Goal: Task Accomplishment & Management: Manage account settings

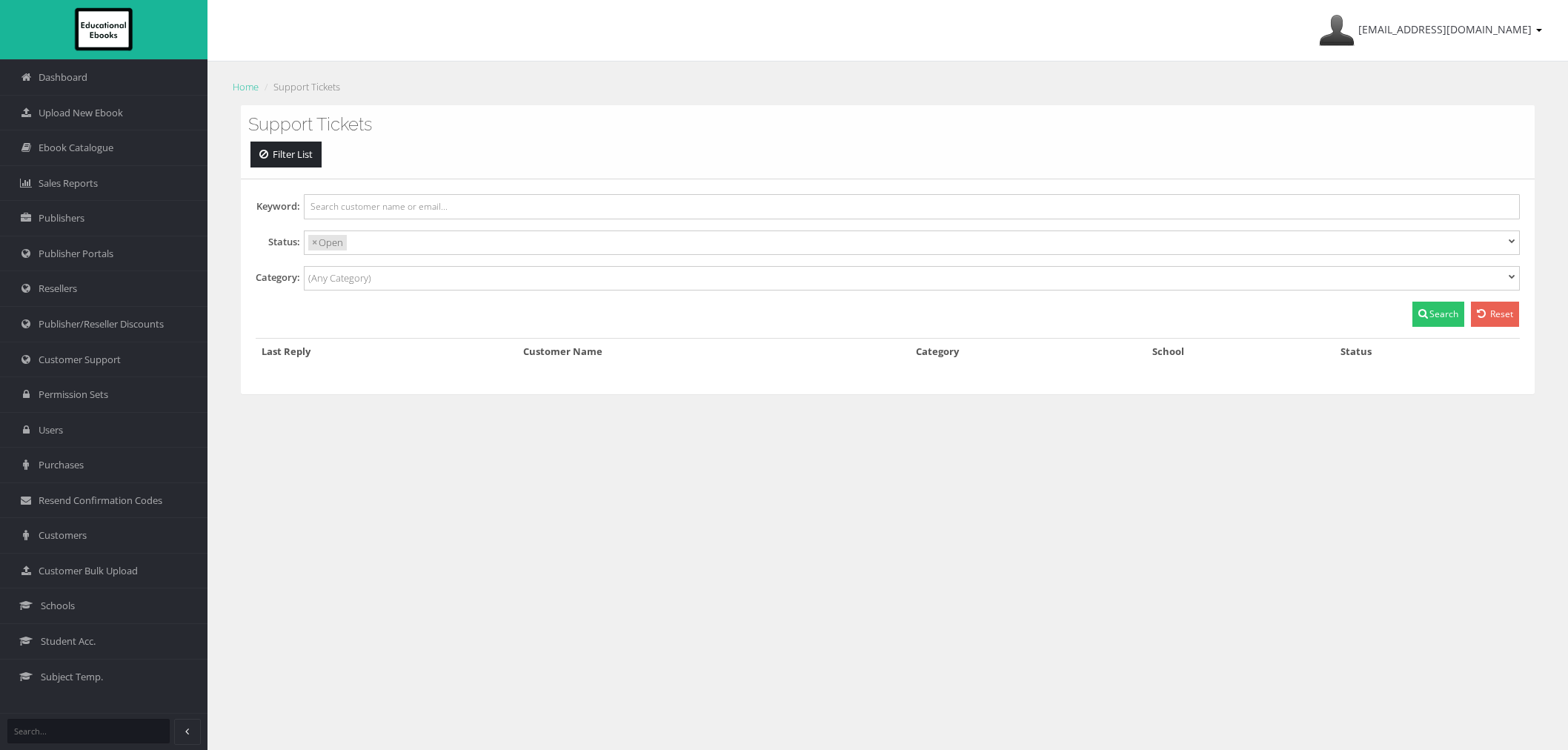
select select
click at [122, 597] on link "Schools" at bounding box center [103, 606] width 207 height 36
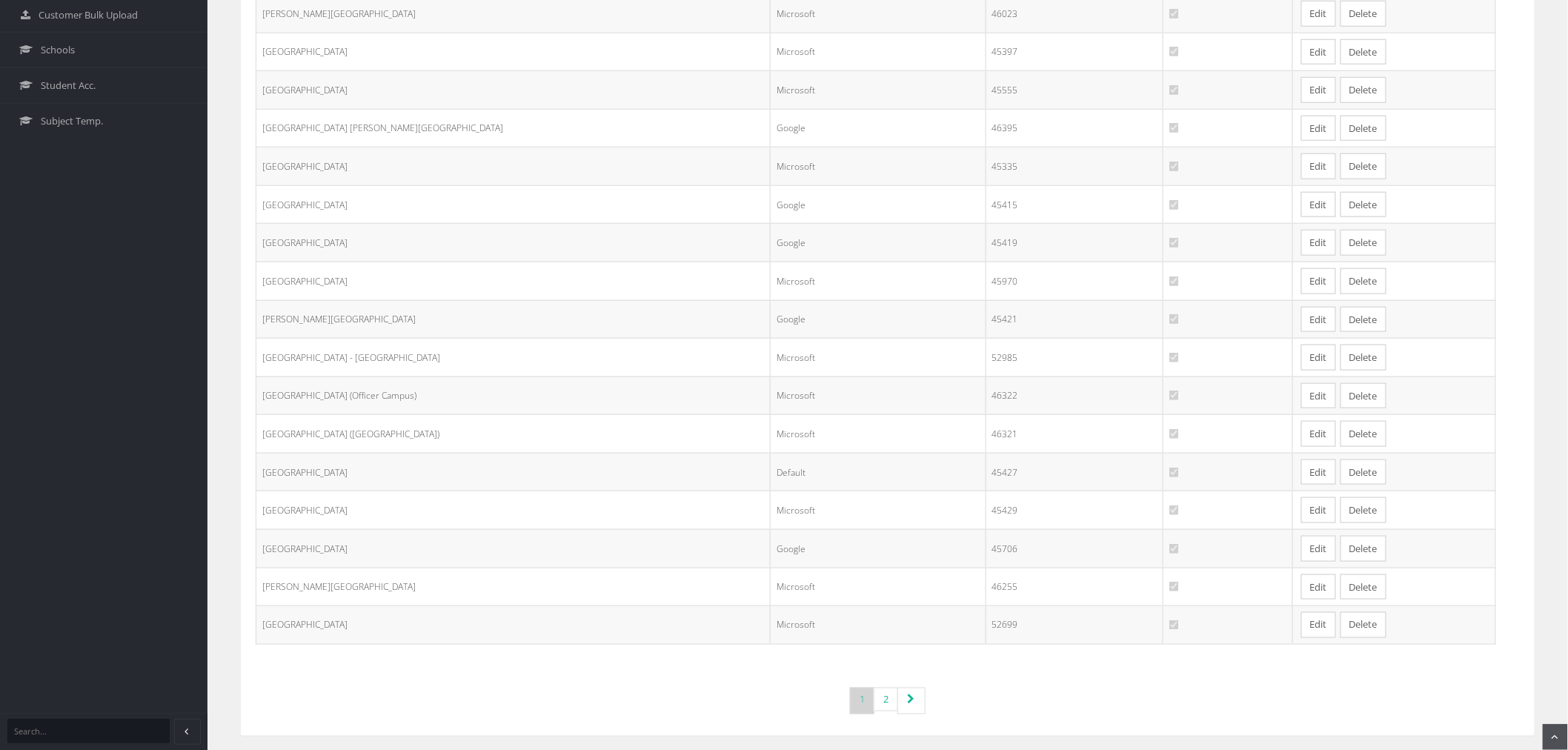
scroll to position [568, 0]
click at [1301, 499] on link "Edit" at bounding box center [1319, 501] width 35 height 26
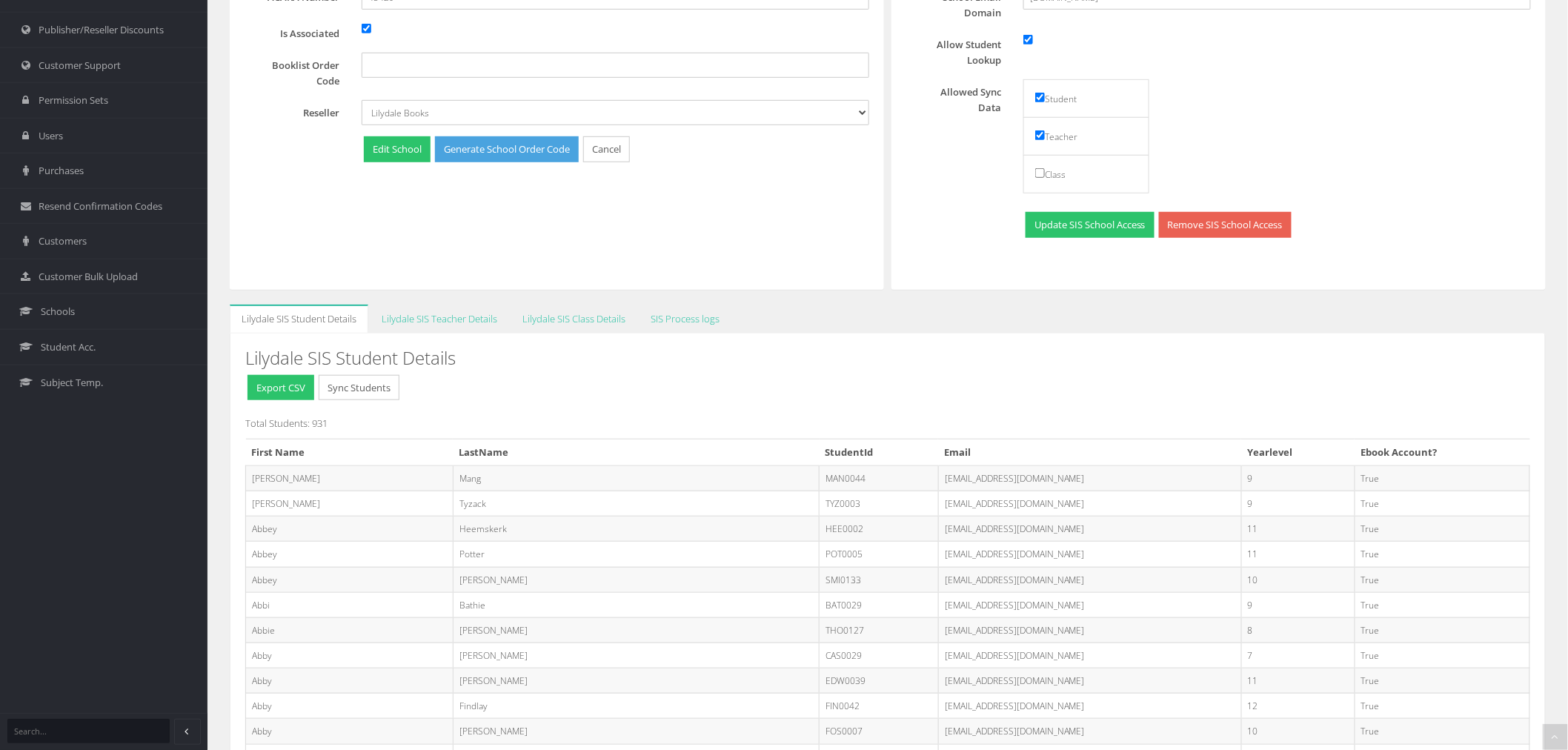
scroll to position [339, 0]
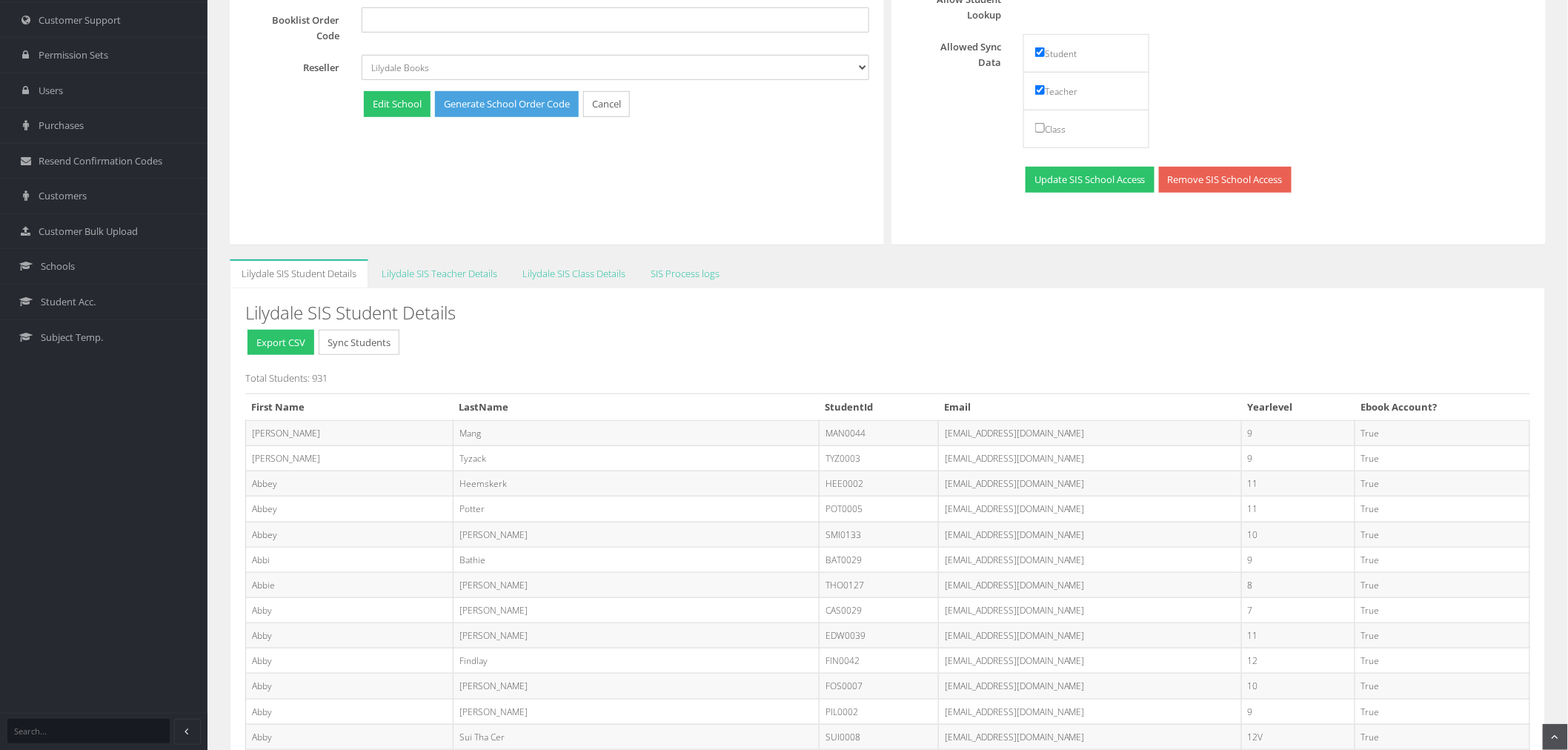
click at [938, 588] on td "[EMAIL_ADDRESS][DOMAIN_NAME]" at bounding box center [1090, 585] width 303 height 25
copy tr "THO0127@mooroolbarkcollege.vic.edu.au"
click at [938, 590] on td "THO0127@mooroolbarkcollege.vic.edu.au" at bounding box center [1090, 585] width 303 height 25
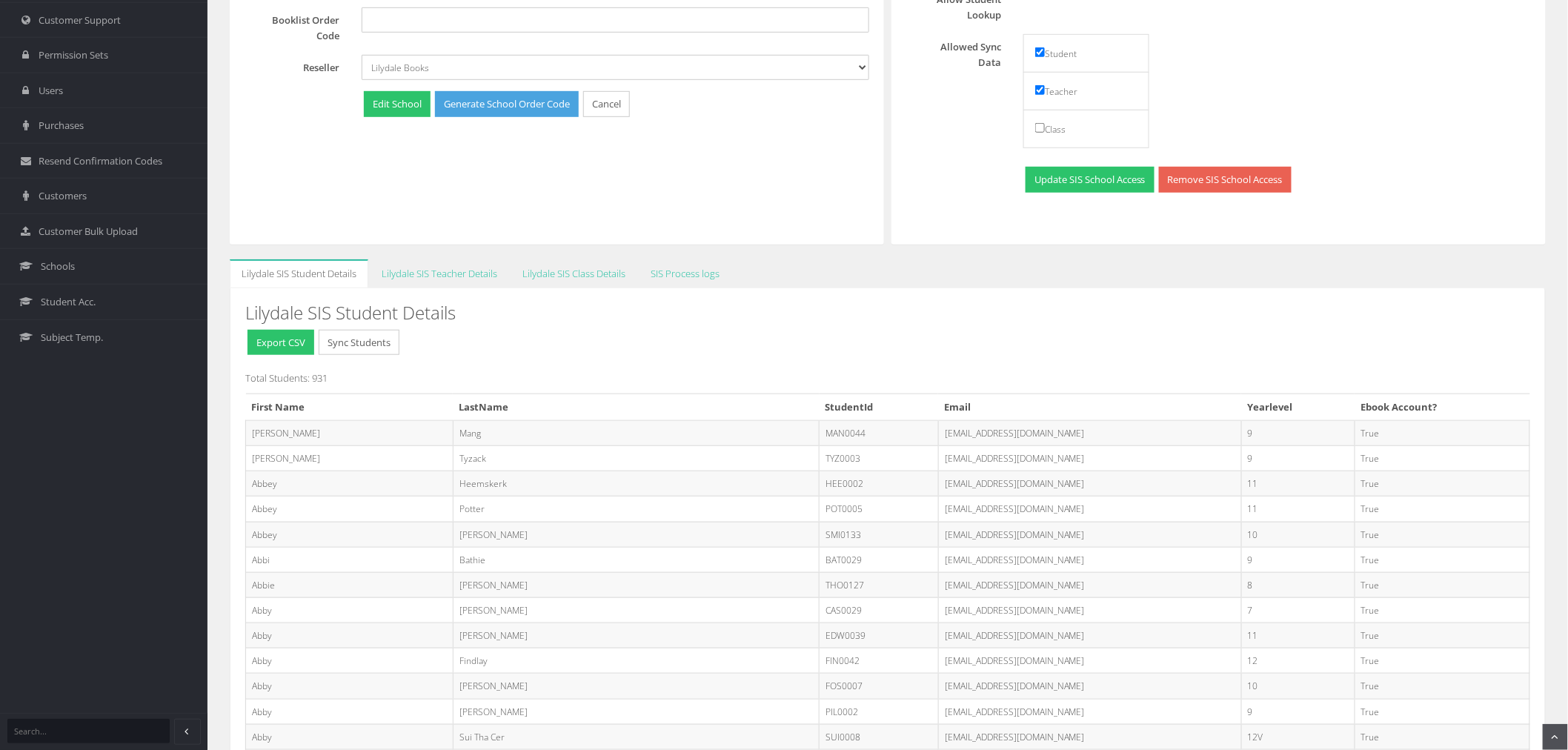
click at [938, 590] on td "THO0127@mooroolbarkcollege.vic.edu.au" at bounding box center [1090, 585] width 303 height 25
click at [249, 580] on td "Abbie" at bounding box center [350, 585] width 207 height 25
copy td "Abbie"
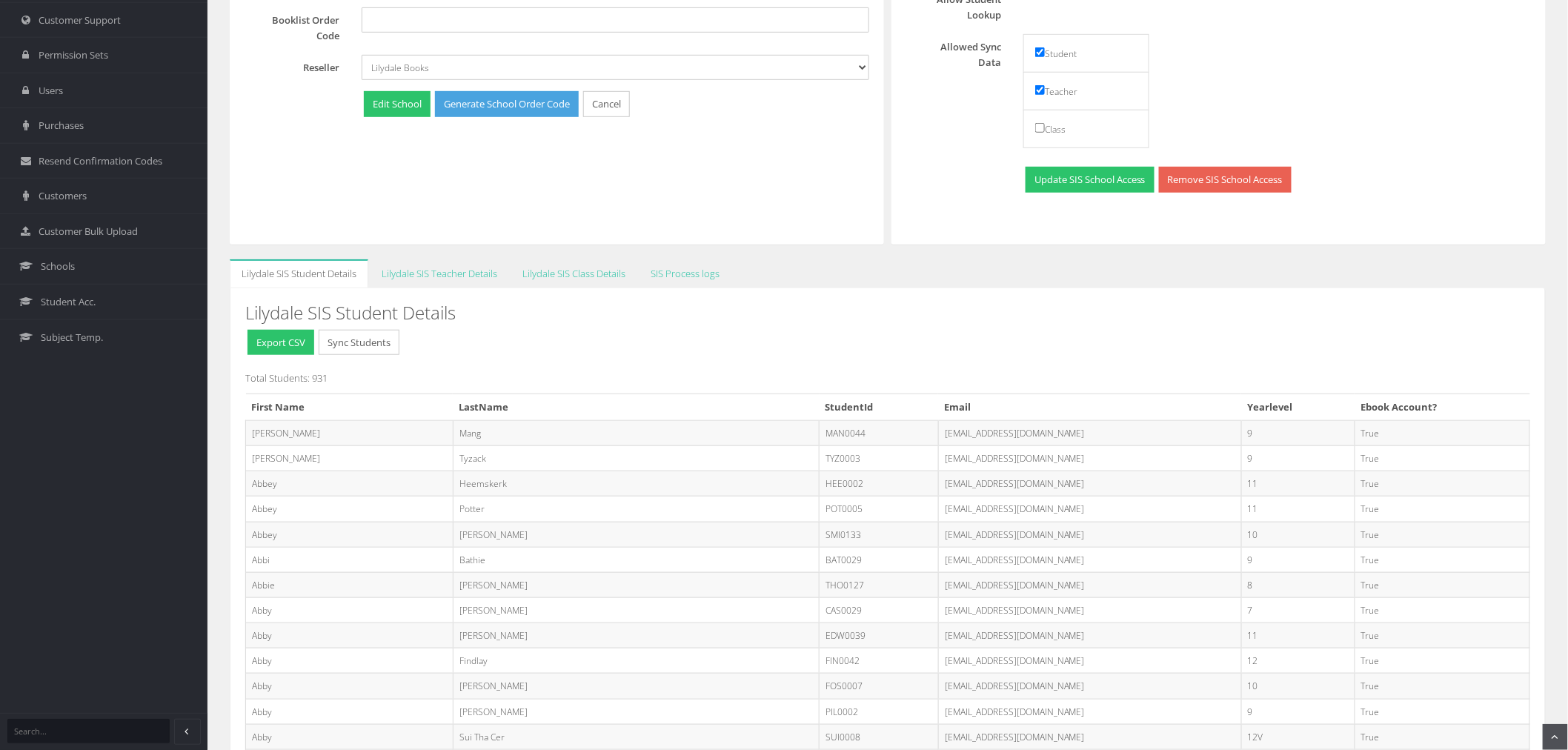
click at [453, 578] on td "Thompson" at bounding box center [636, 585] width 366 height 25
copy td "Thompson"
drag, startPoint x: 837, startPoint y: 583, endPoint x: 1005, endPoint y: 589, distance: 168.1
click at [1005, 589] on td "THO0127@mooroolbarkcollege.vic.edu.au" at bounding box center [1090, 585] width 303 height 25
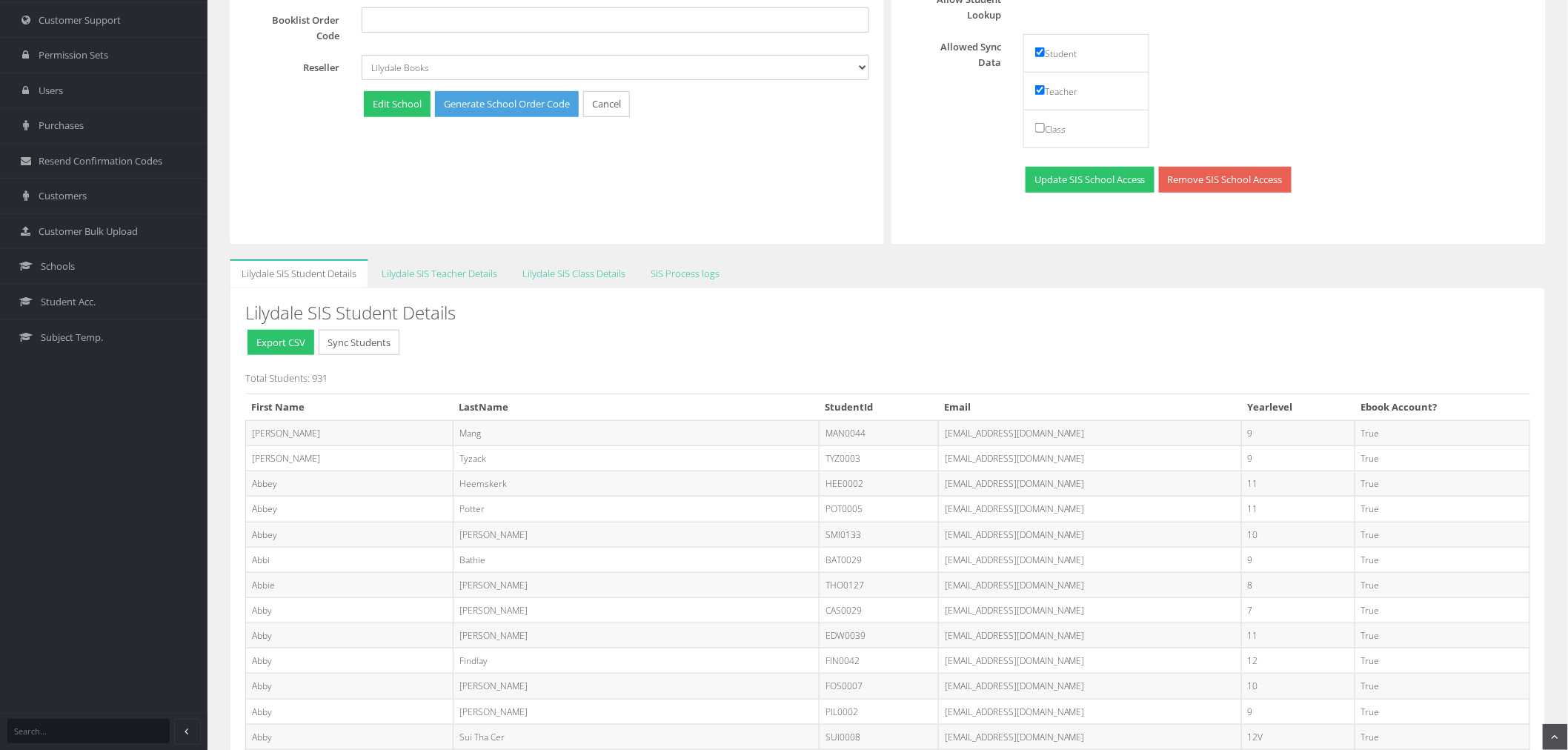
copy td "THO0127@mooroolbarkcollege.vic.edu.au"
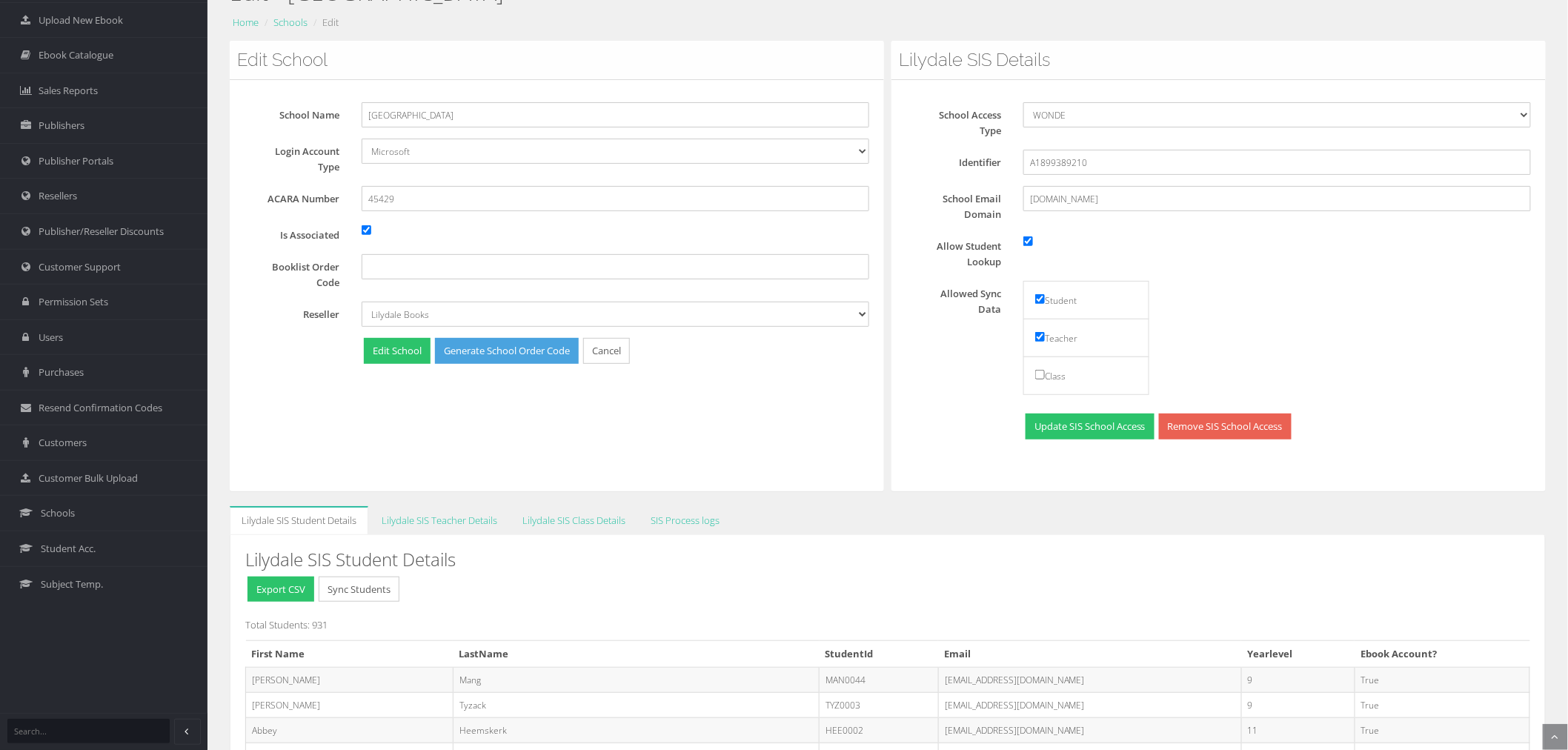
scroll to position [0, 0]
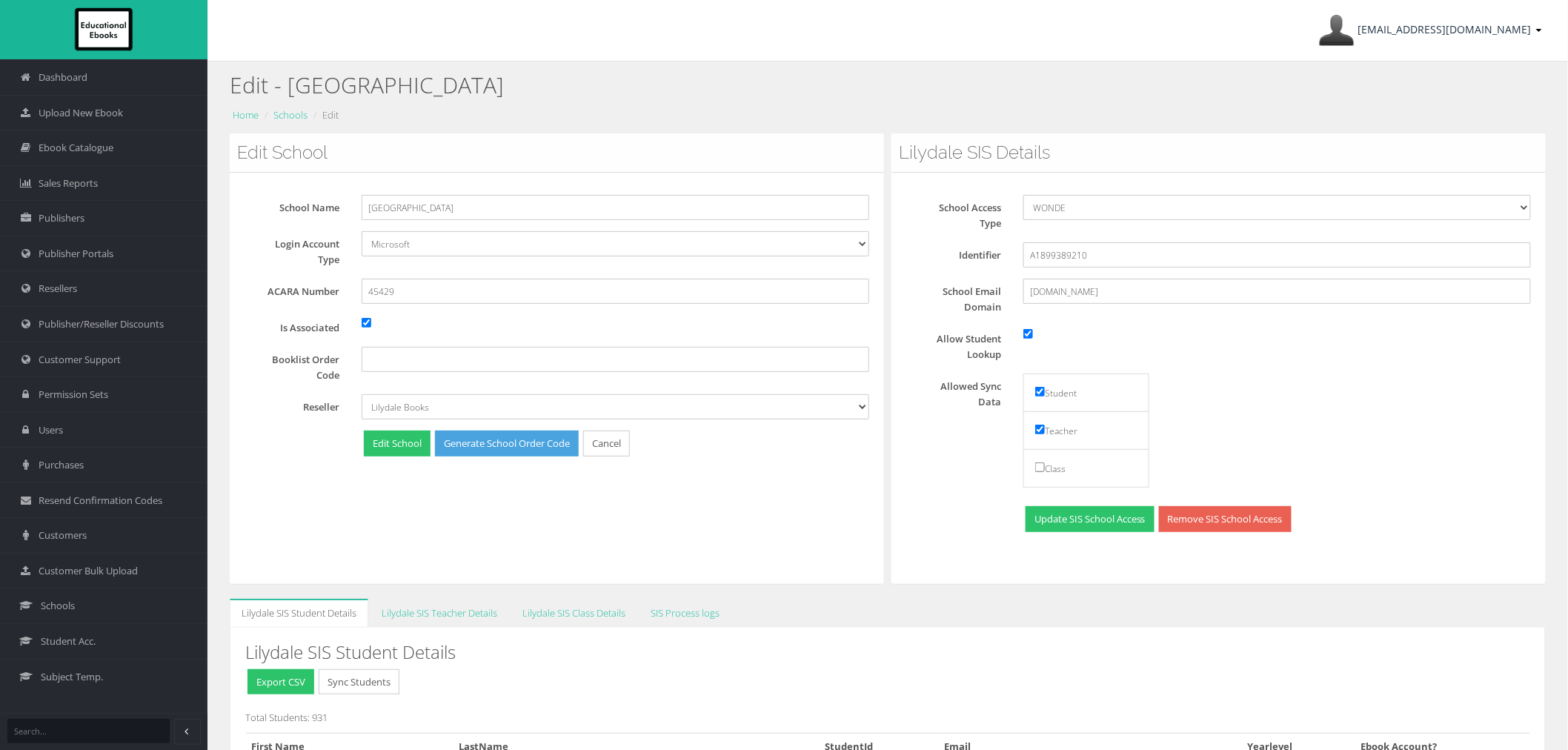
drag, startPoint x: 1426, startPoint y: 40, endPoint x: 1427, endPoint y: 47, distance: 7.1
click at [1426, 40] on link "[EMAIL_ADDRESS][DOMAIN_NAME]" at bounding box center [1431, 30] width 238 height 61
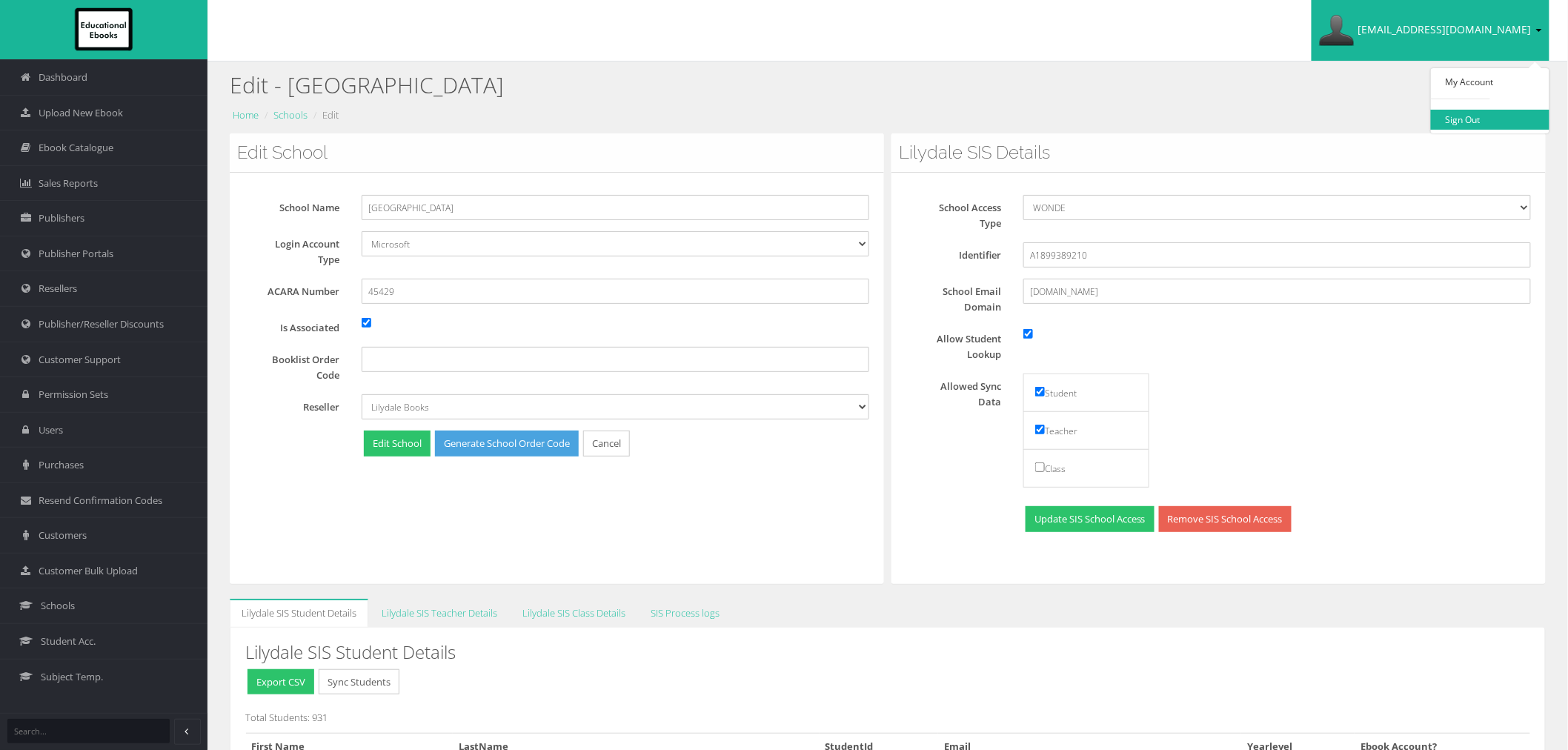
click at [1468, 123] on link "Sign Out" at bounding box center [1490, 119] width 118 height 20
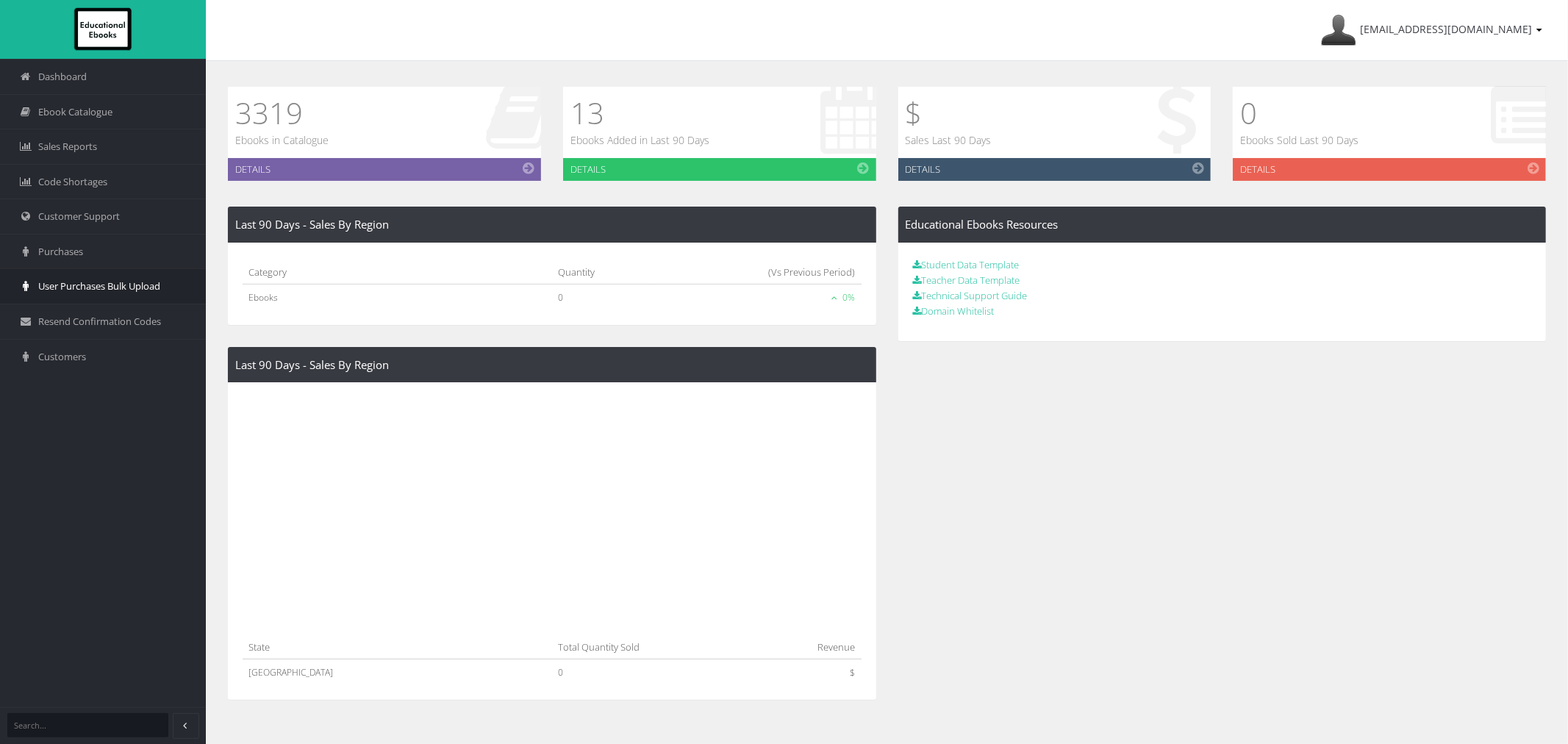
click at [33, 283] on icon at bounding box center [26, 286] width 15 height 10
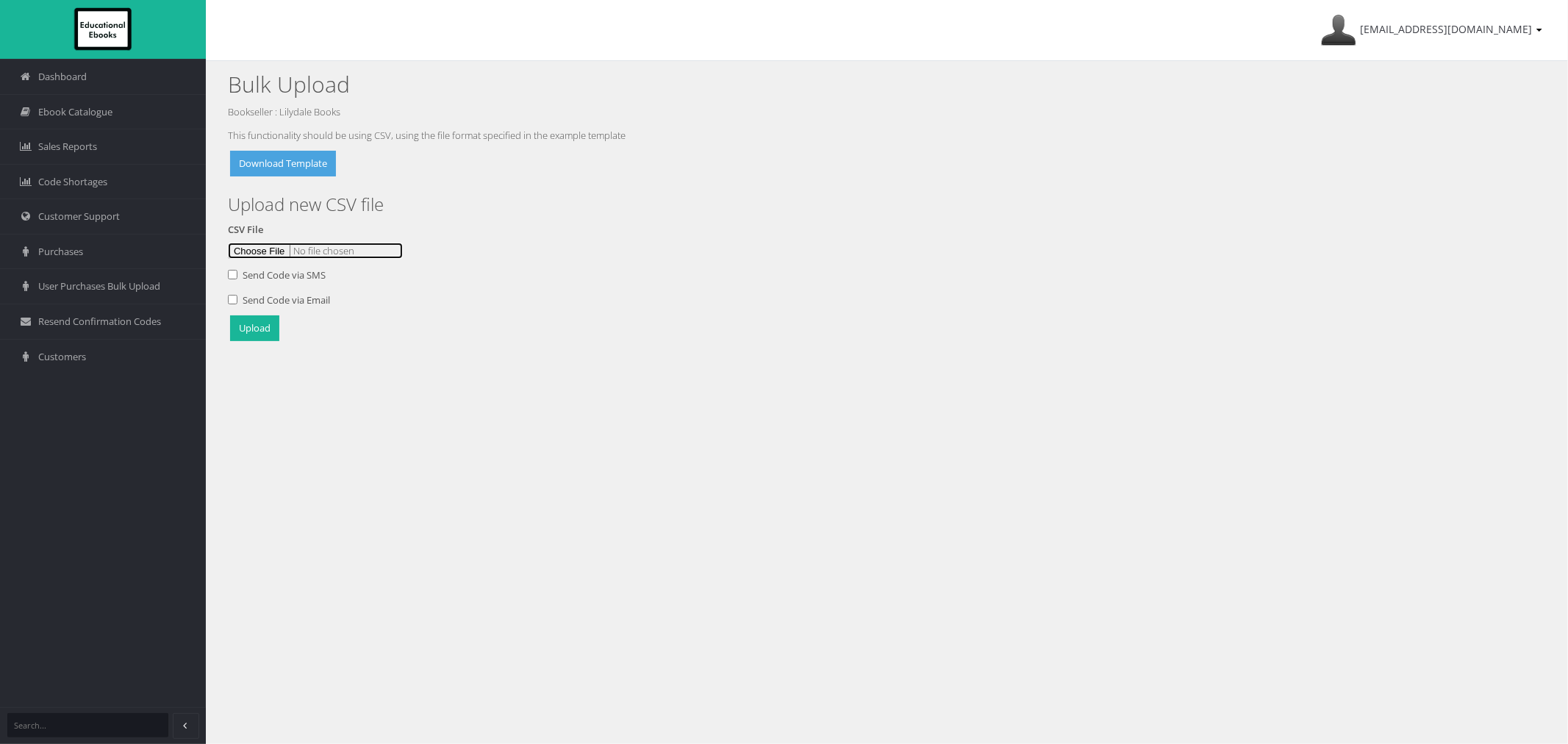
click at [257, 247] on input "file" at bounding box center [316, 251] width 175 height 16
type input "C:\fakepath\Mooroolbark Upload 18Aug.csv"
click at [269, 339] on button "Upload" at bounding box center [255, 328] width 49 height 26
click at [261, 253] on input "file" at bounding box center [316, 251] width 175 height 16
click at [264, 330] on button "Upload" at bounding box center [255, 328] width 49 height 26
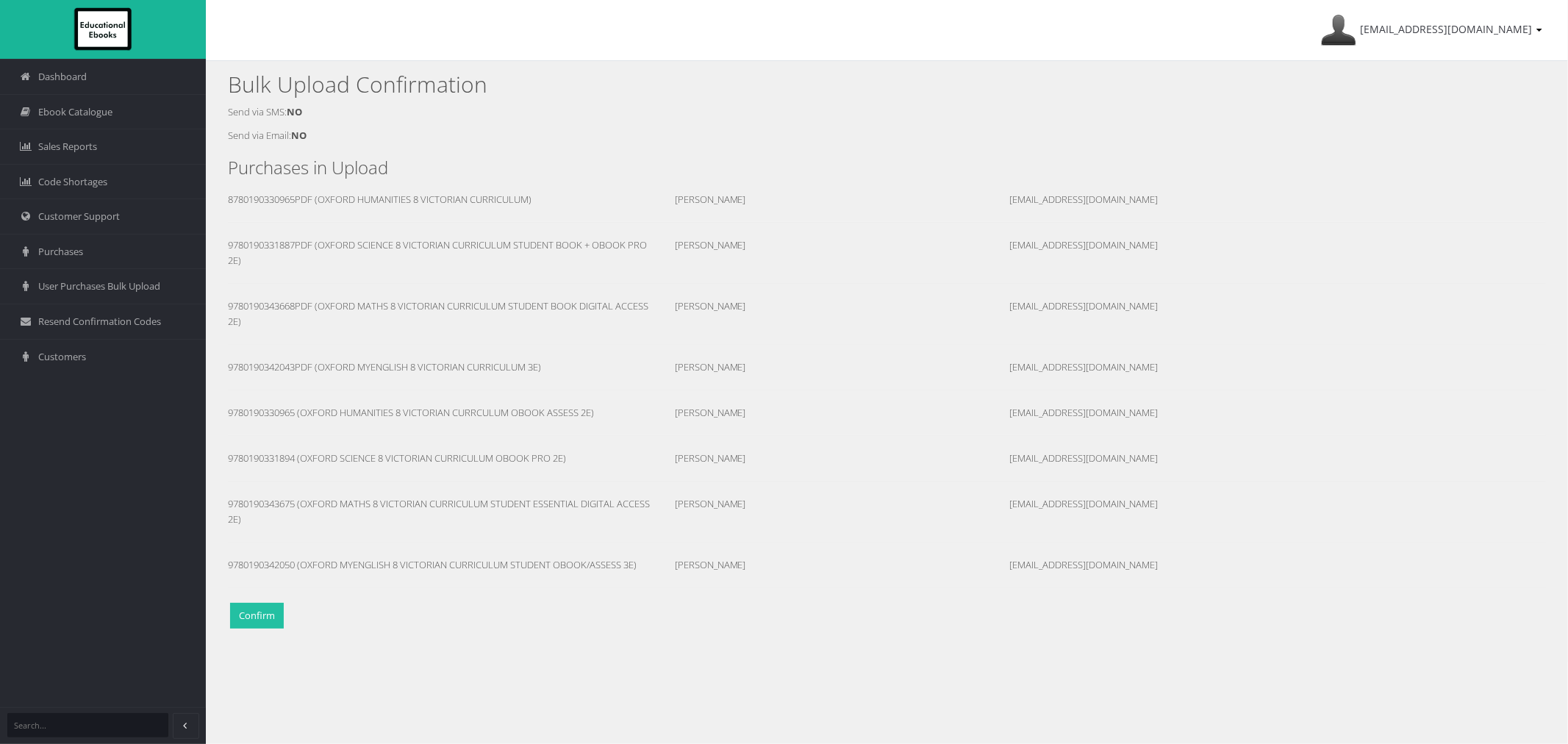
click at [253, 610] on button "Confirm" at bounding box center [257, 616] width 53 height 26
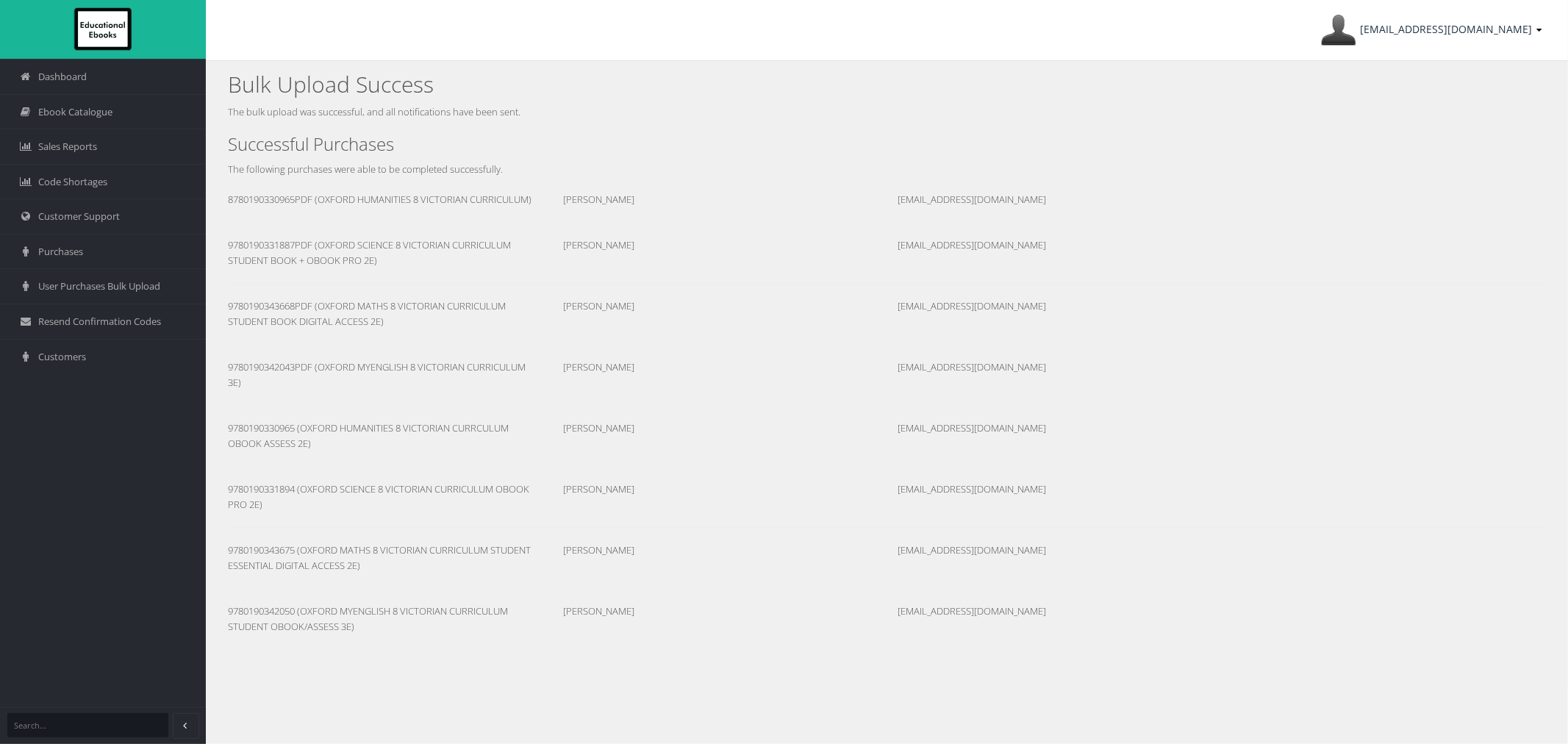
click at [1467, 45] on link "[EMAIL_ADDRESS][DOMAIN_NAME]" at bounding box center [1431, 30] width 236 height 60
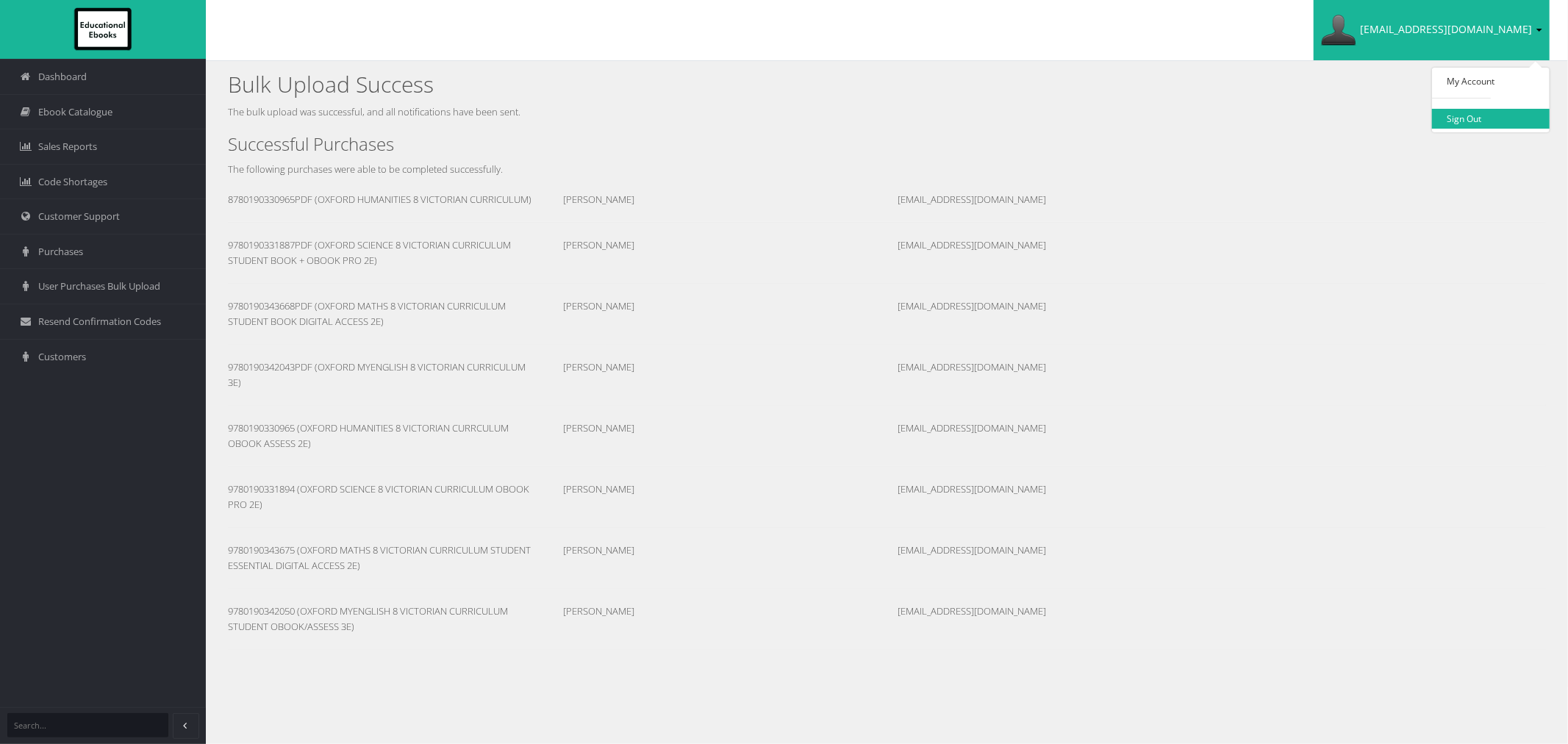
click at [1460, 119] on link "Sign Out" at bounding box center [1491, 118] width 117 height 20
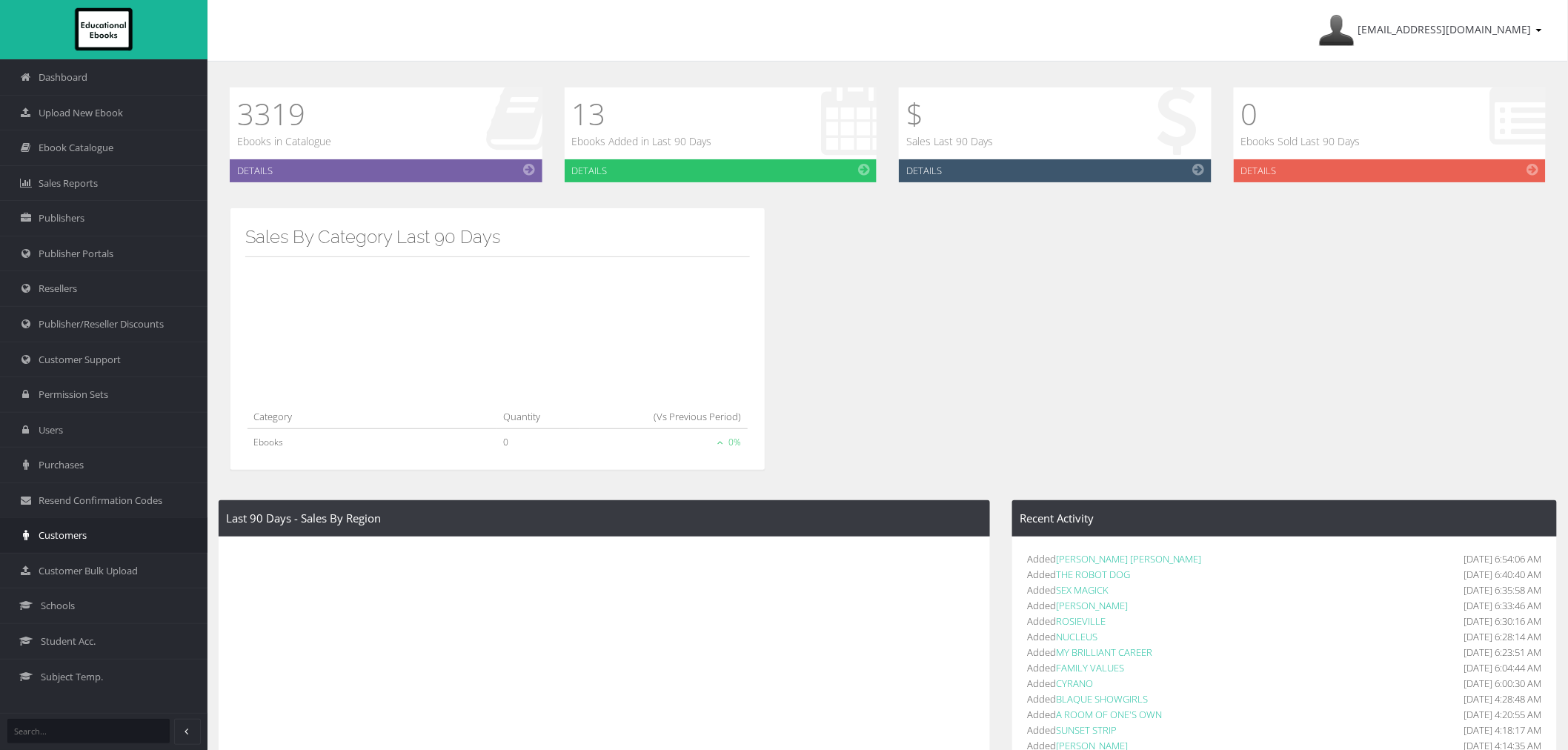
click at [64, 540] on span "Customers" at bounding box center [62, 535] width 48 height 14
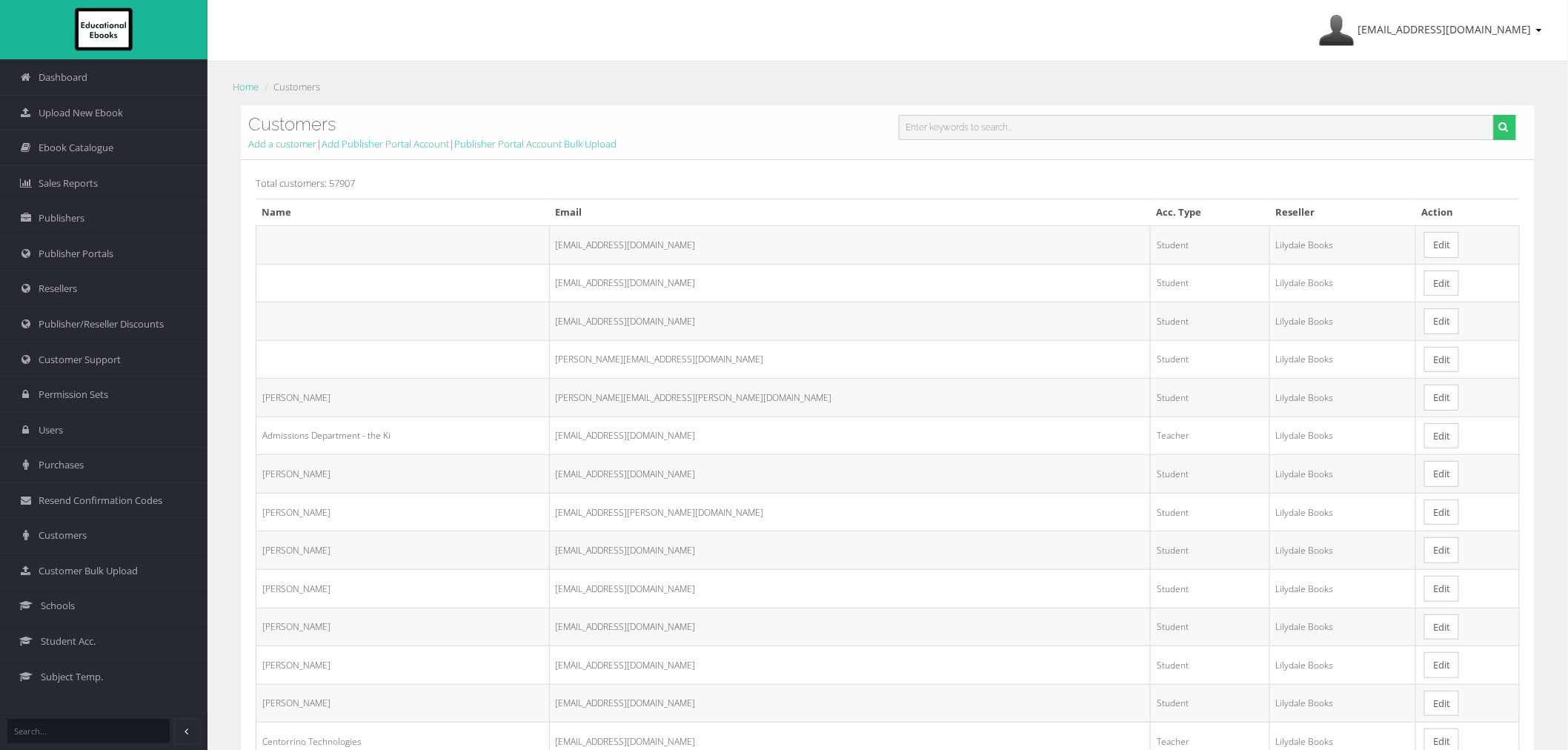
click at [1107, 123] on input "text" at bounding box center [1196, 127] width 595 height 25
paste input "[EMAIL_ADDRESS][DOMAIN_NAME]"
type input "[EMAIL_ADDRESS][DOMAIN_NAME]"
click at [1493, 115] on button "submit" at bounding box center [1504, 127] width 23 height 25
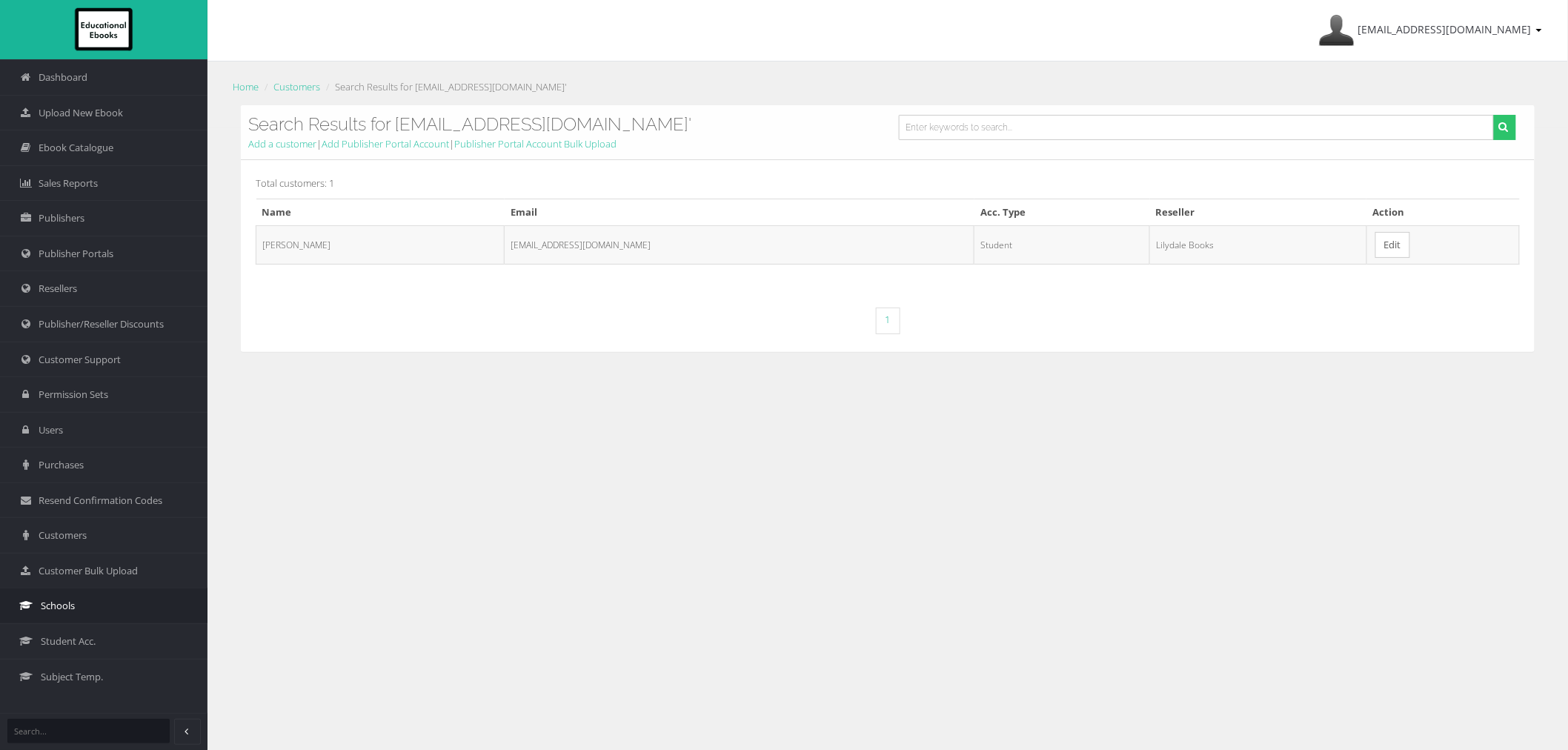
click at [98, 601] on link "Schools" at bounding box center [103, 606] width 207 height 36
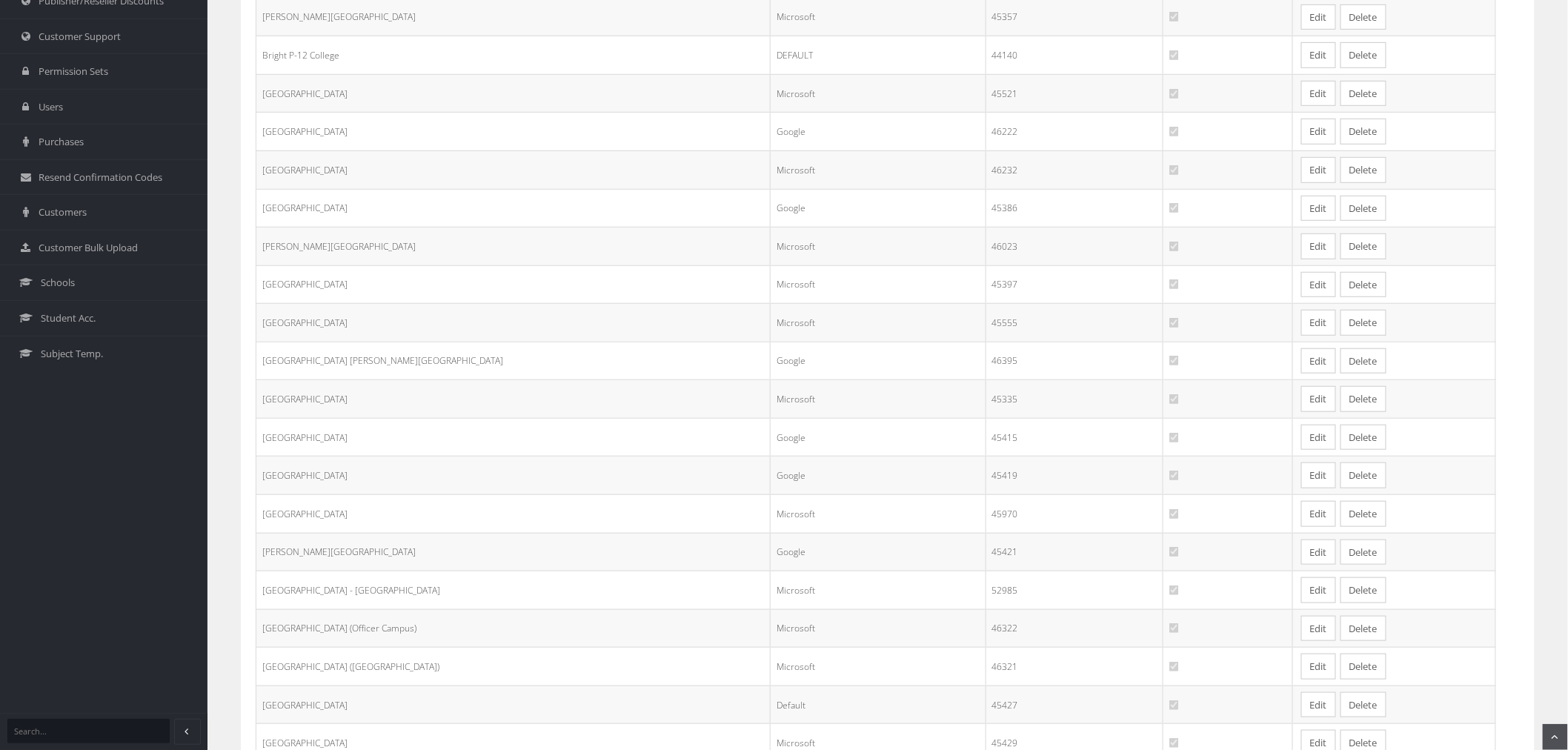
scroll to position [411, 0]
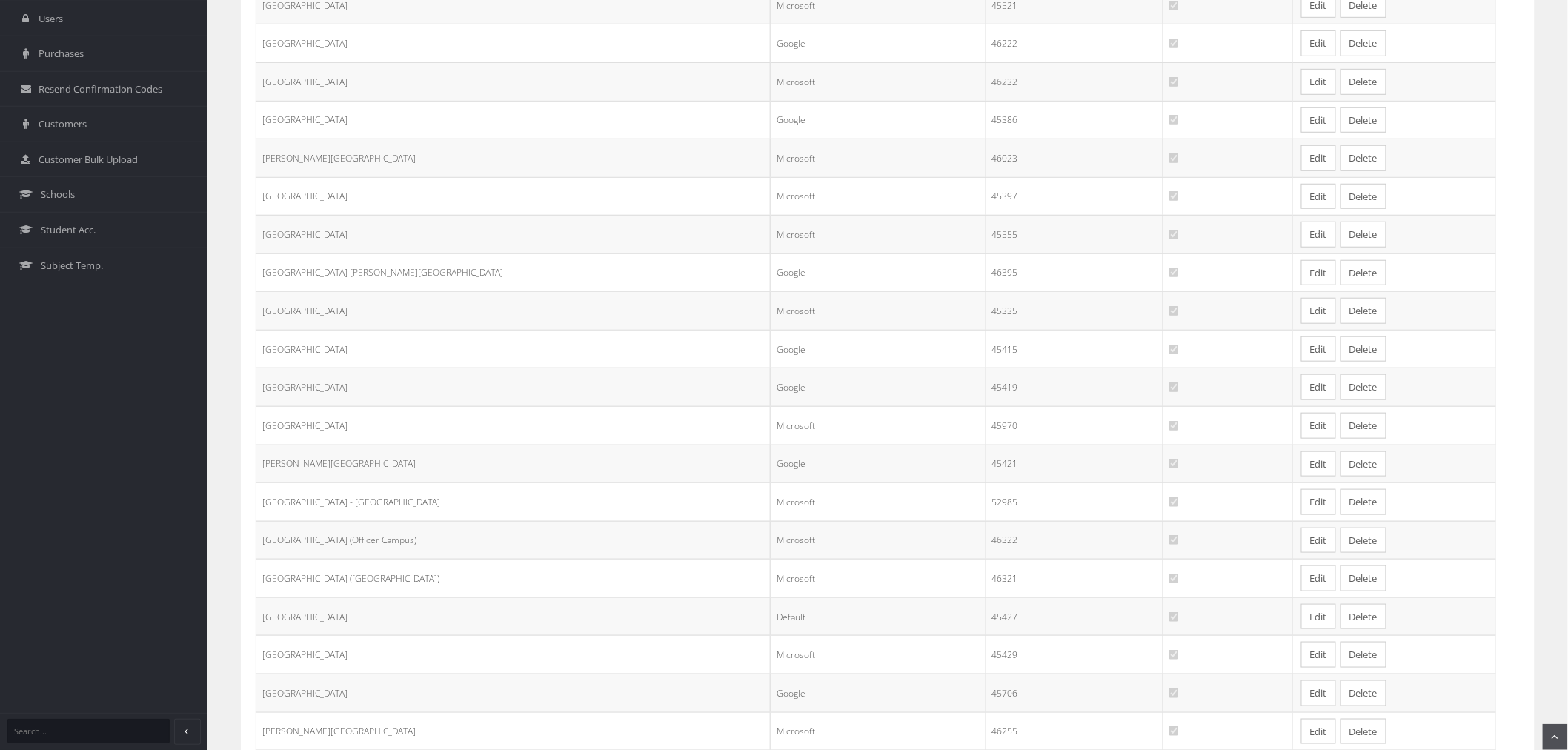
click at [1301, 351] on link "Edit" at bounding box center [1319, 349] width 35 height 26
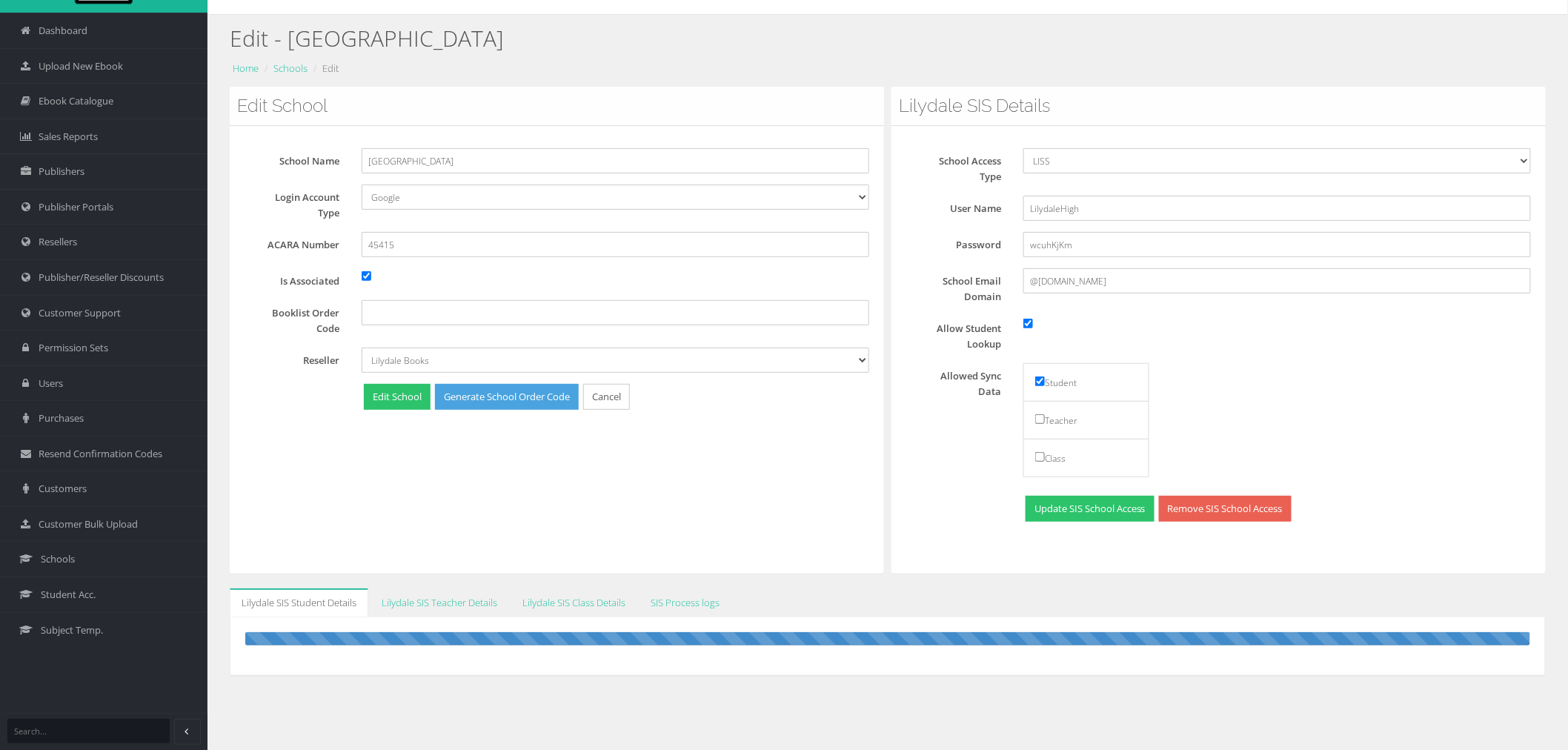
scroll to position [93, 0]
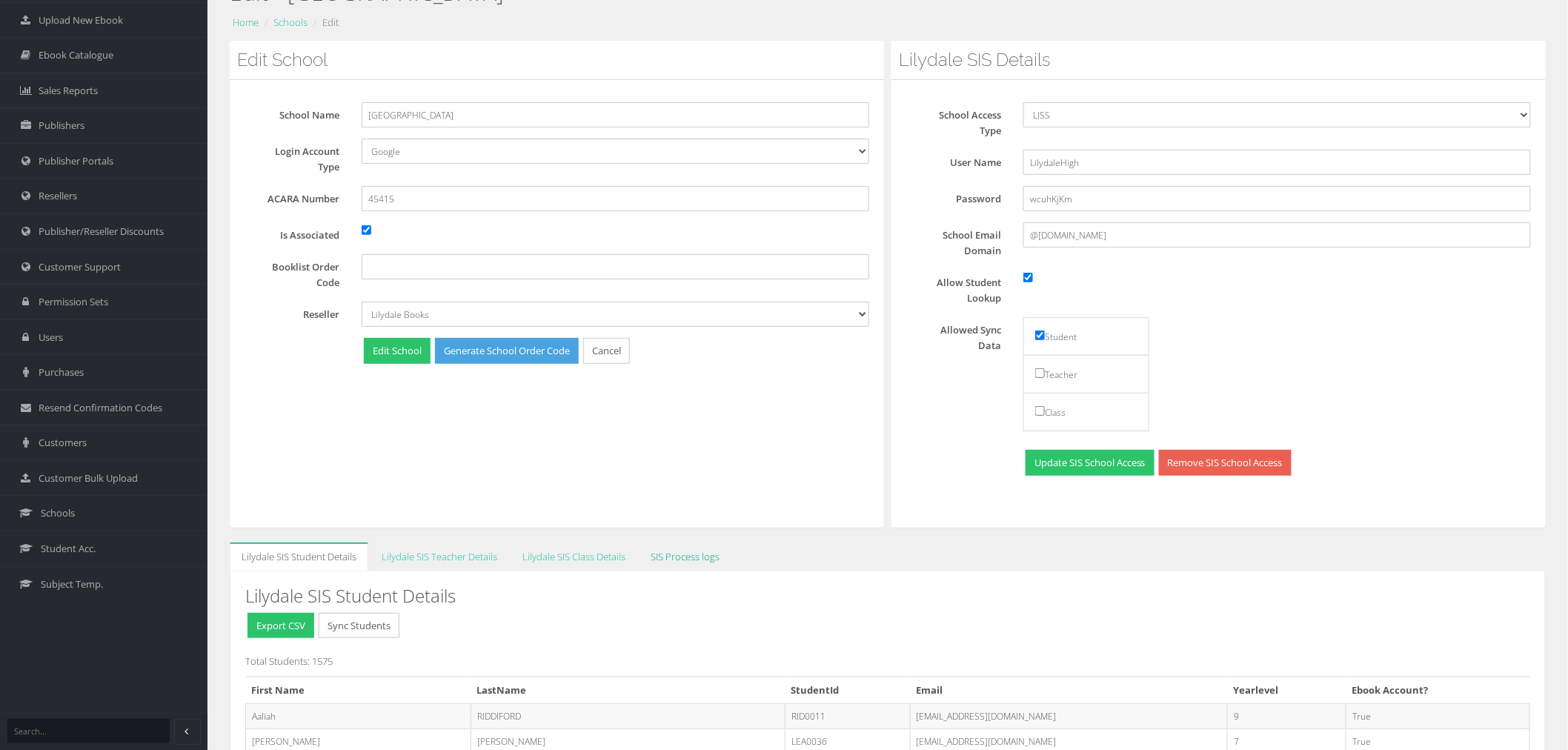
click at [686, 557] on link "SIS Process logs" at bounding box center [685, 556] width 93 height 29
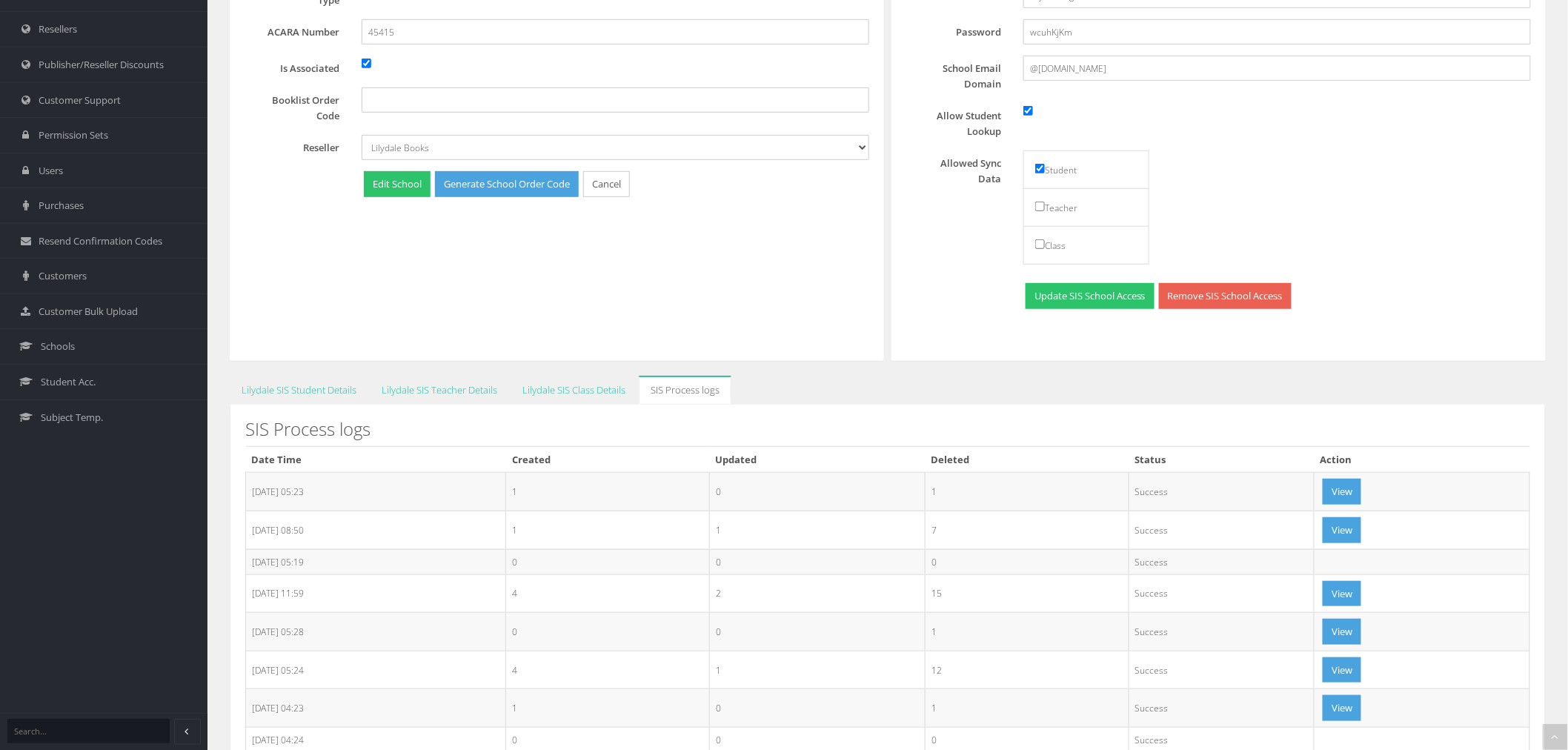
scroll to position [339, 0]
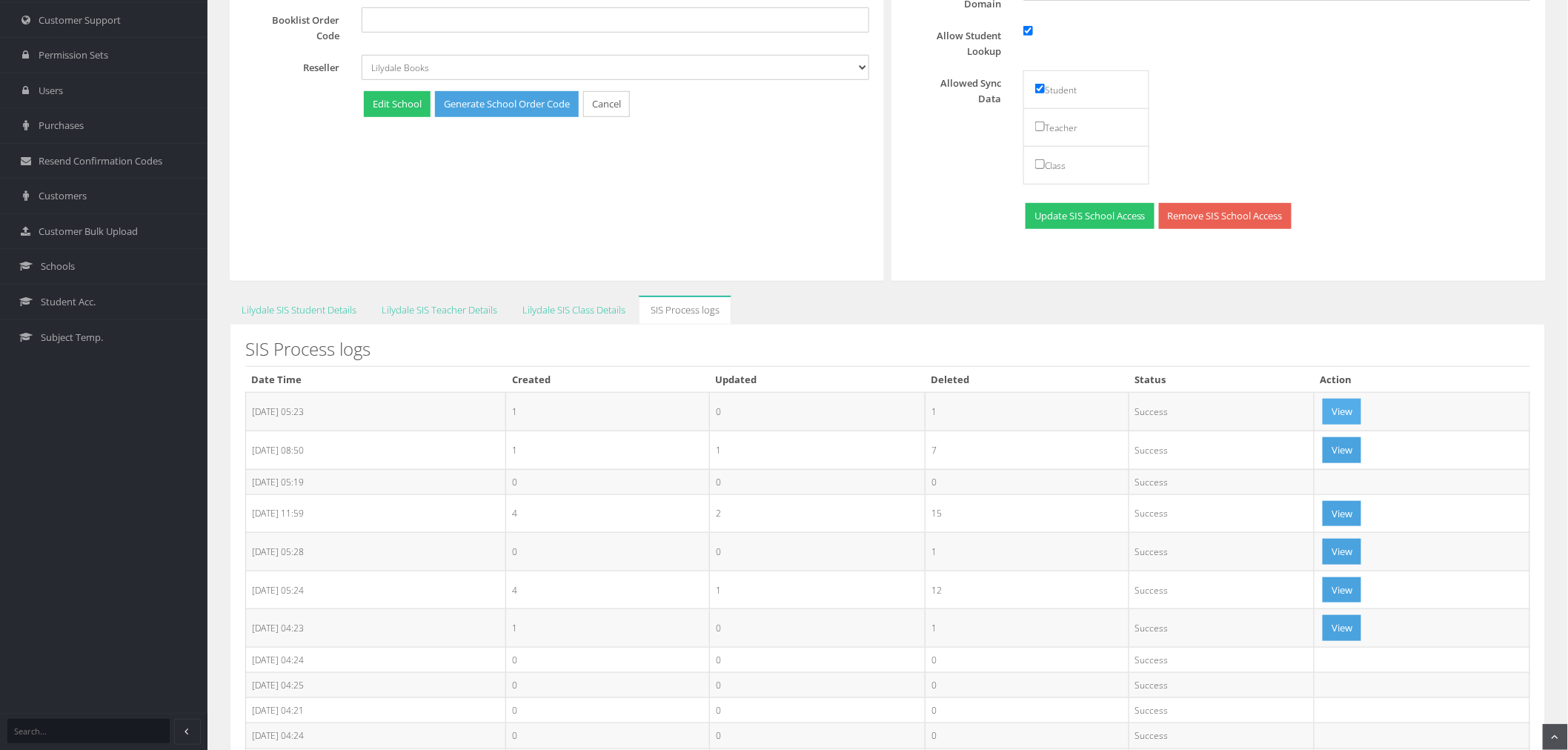
click at [1361, 408] on button "View" at bounding box center [1342, 411] width 38 height 26
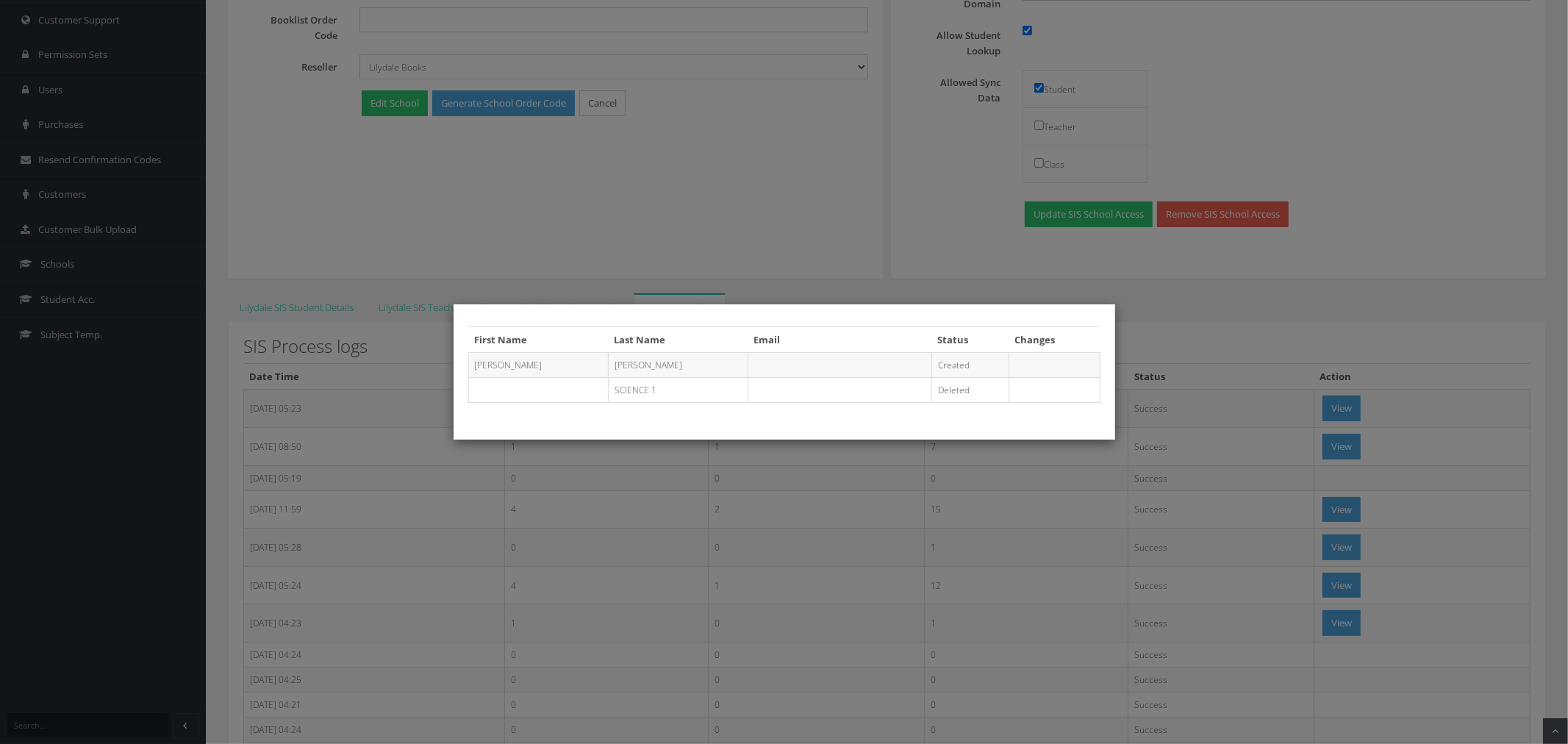
click at [1194, 391] on div "First Name Last Name Email Status Changes Heather CARR Created SCIENCE 1 Deleted" at bounding box center [784, 372] width 1568 height 744
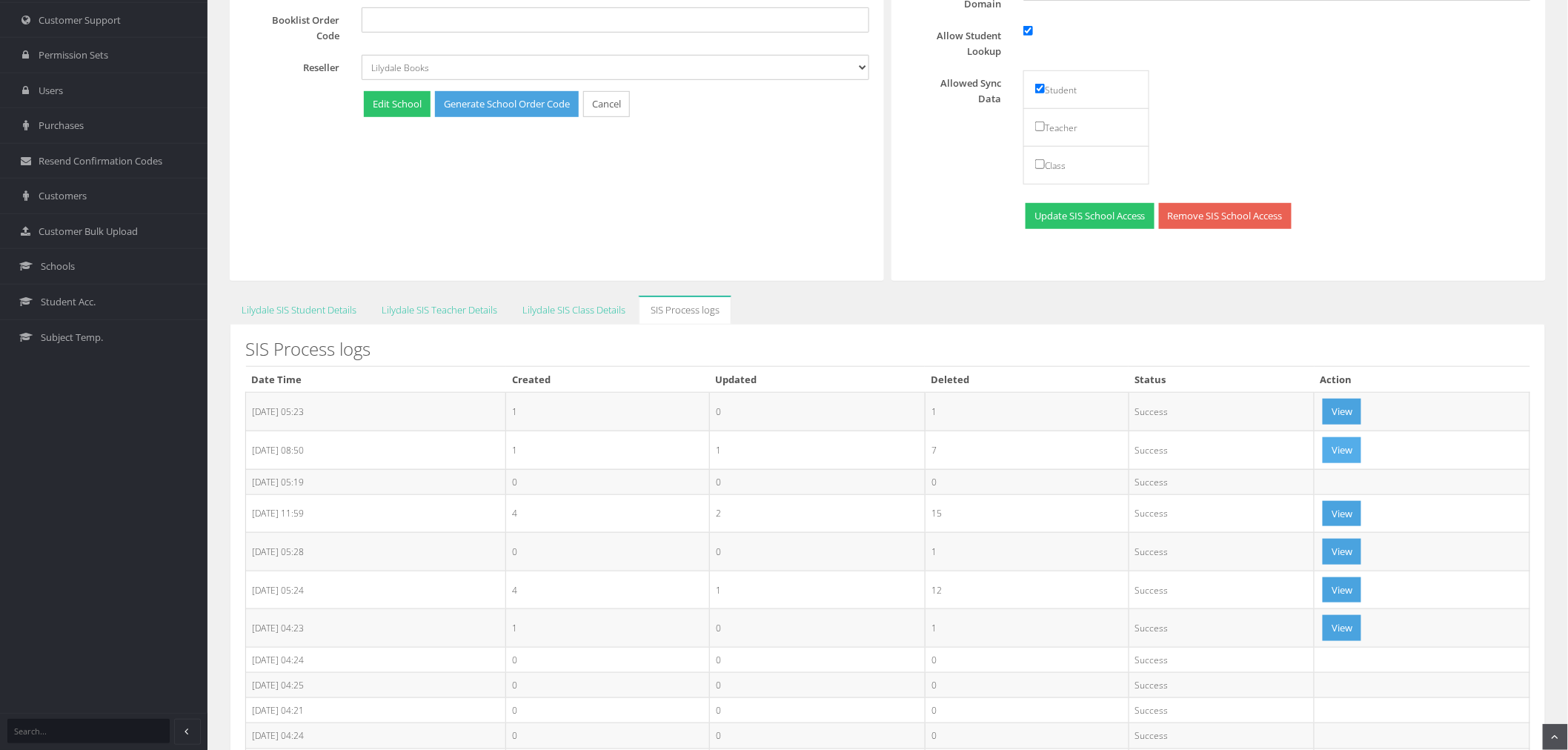
click at [1349, 451] on button "View" at bounding box center [1342, 450] width 38 height 26
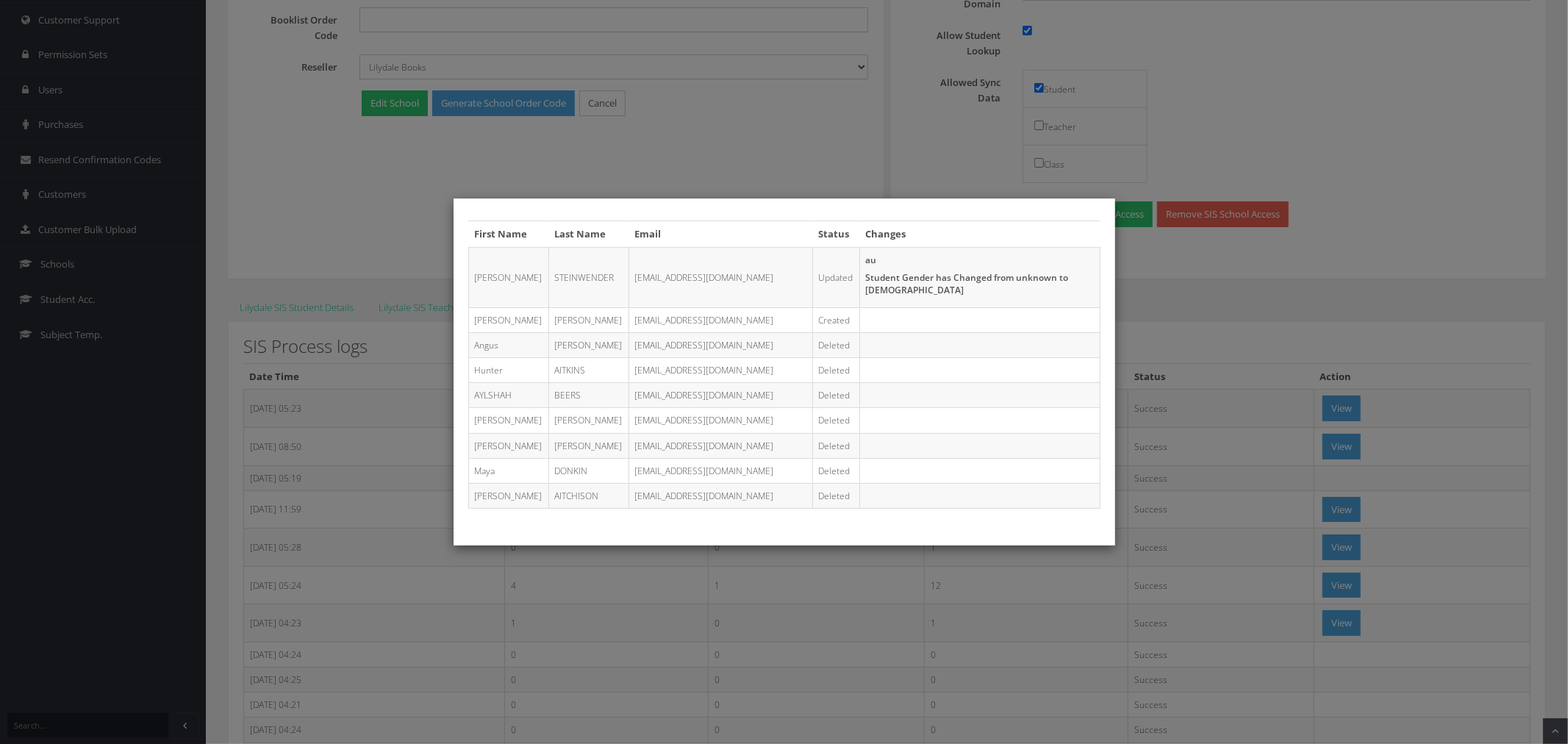
click at [1200, 419] on div "First Name Last Name Email Status Changes Johanna STEINWENDER STE0184@lilydaleh…" at bounding box center [784, 372] width 1568 height 744
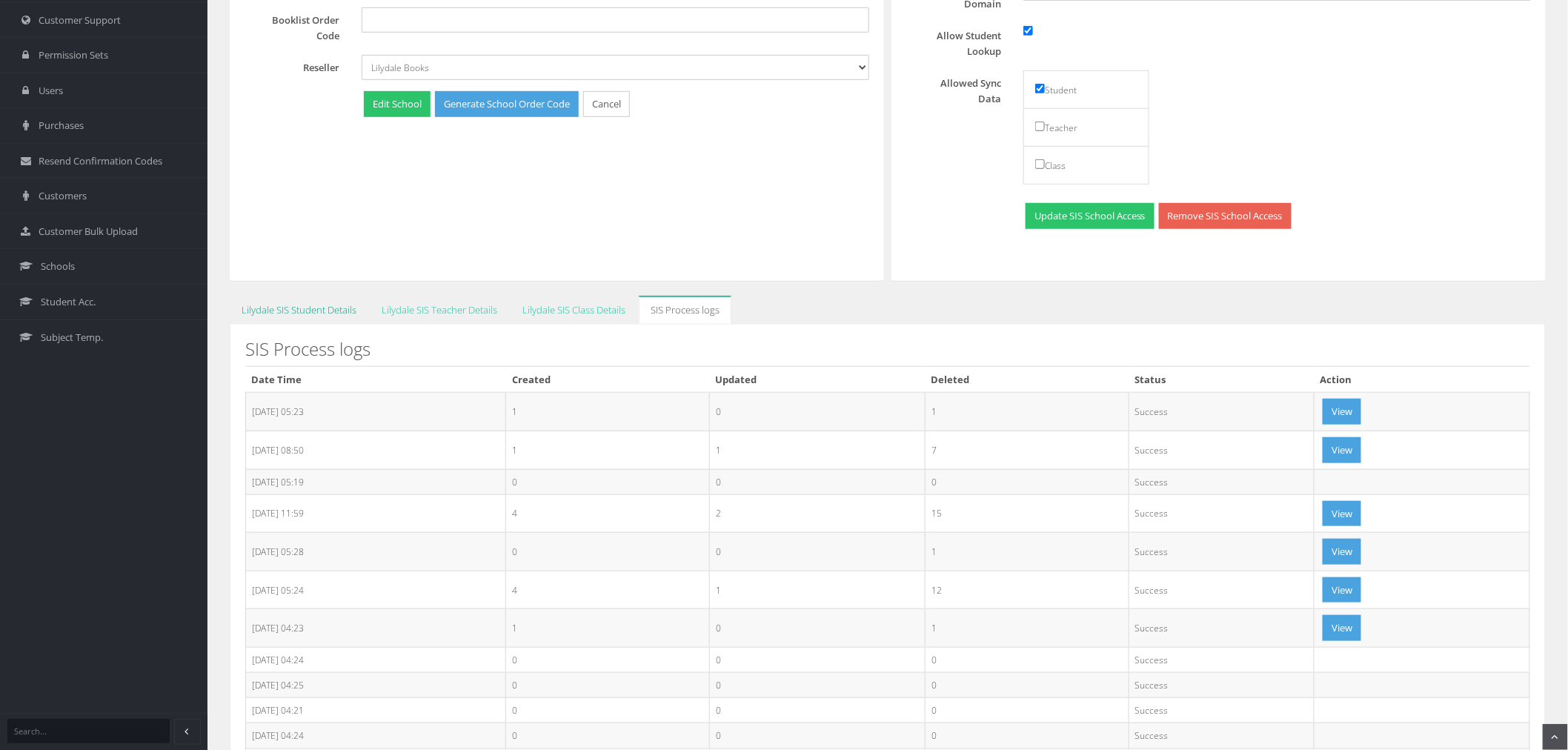
click at [282, 304] on link "Lilydale SIS Student Details" at bounding box center [299, 310] width 139 height 29
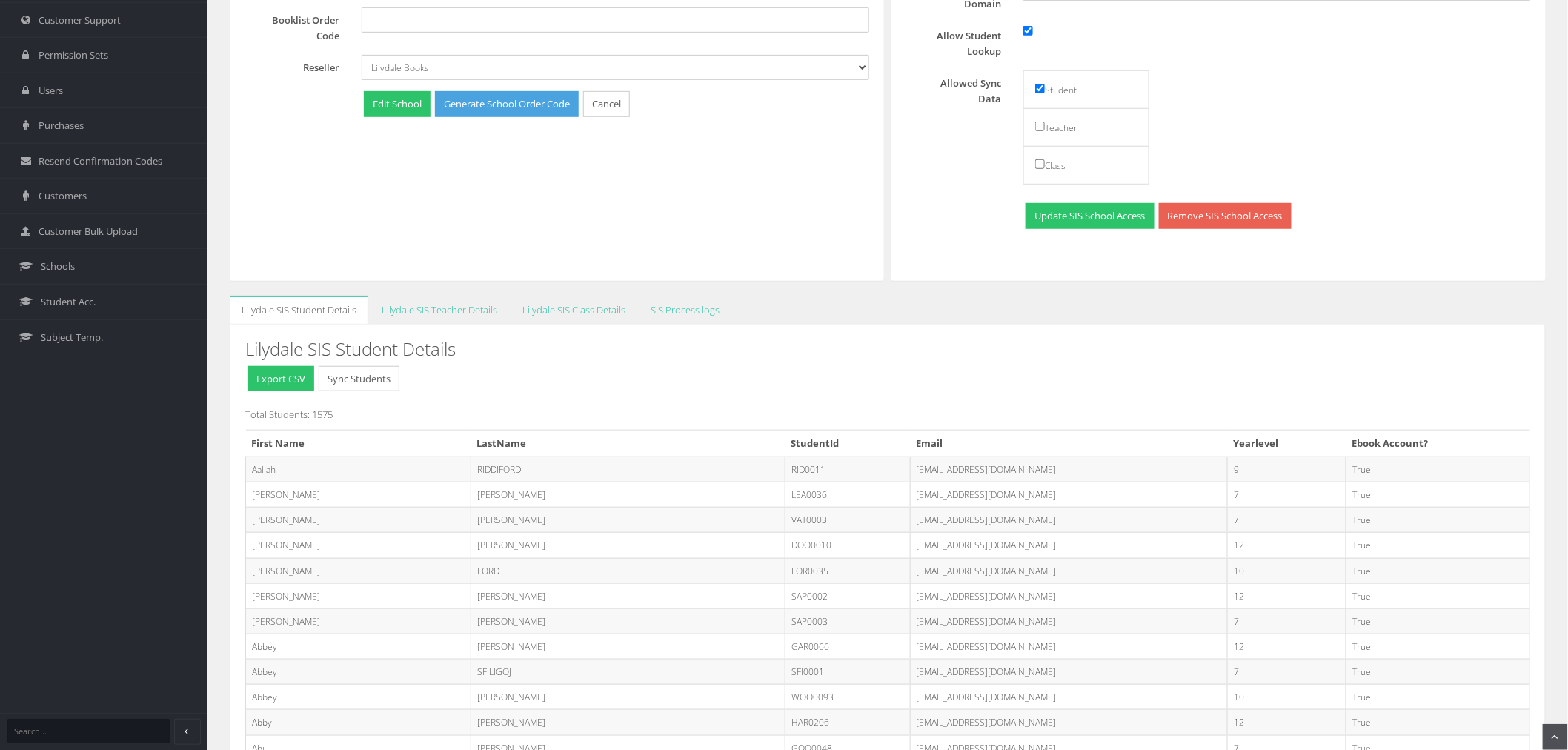
click at [1139, 498] on td "LEA0036@lilydalehs.vic.edu.au" at bounding box center [1069, 495] width 318 height 25
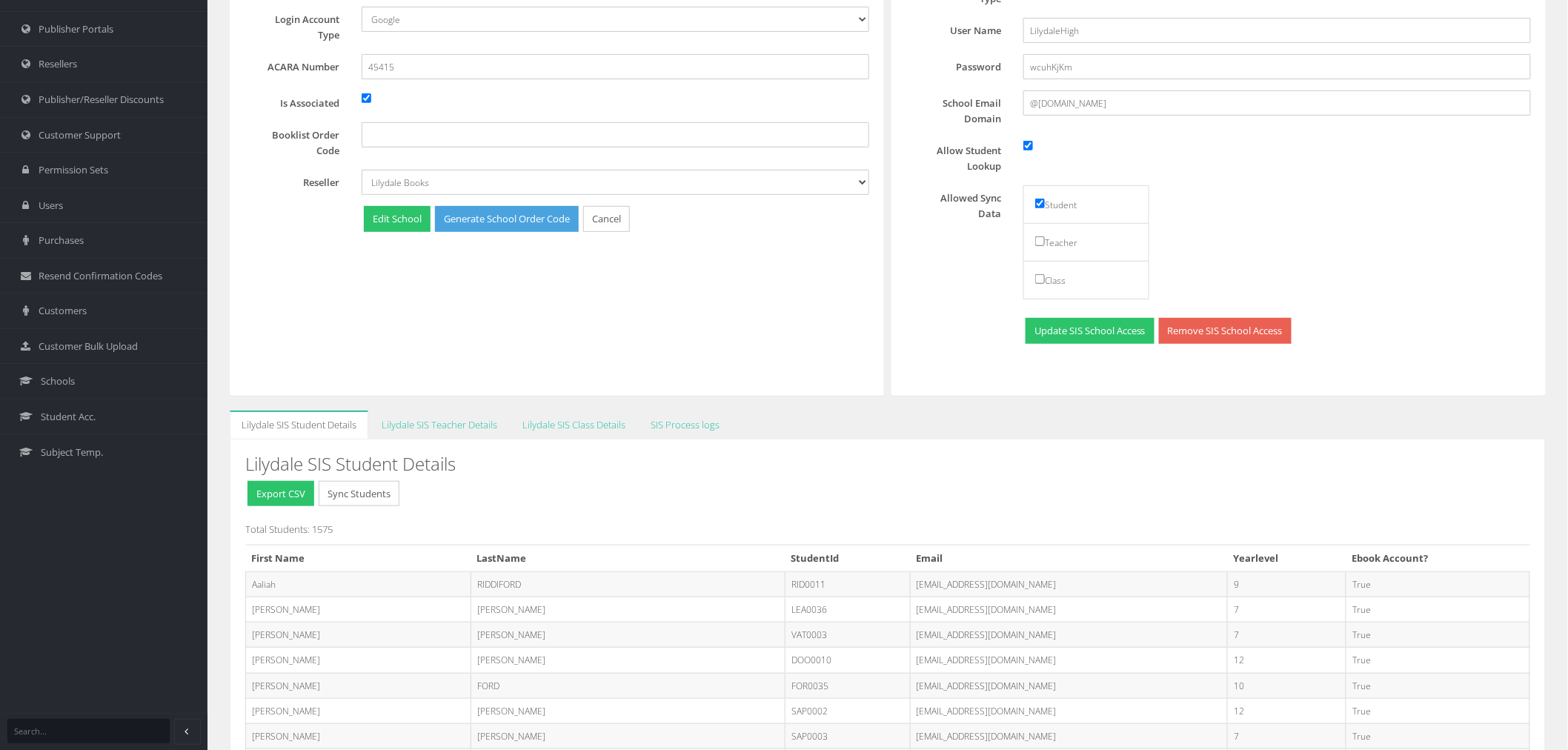
scroll to position [247, 0]
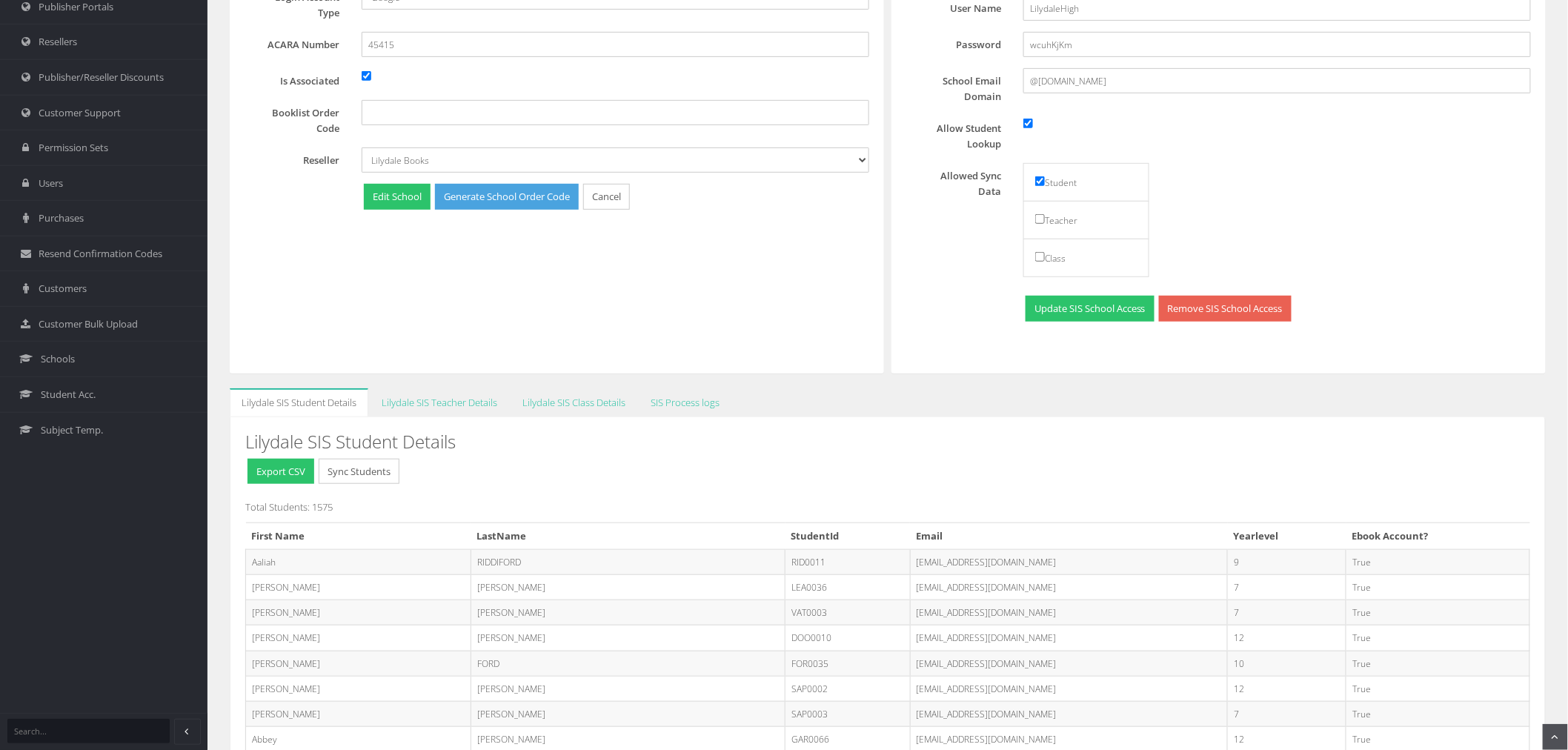
click at [393, 468] on button "Sync Students" at bounding box center [359, 472] width 81 height 26
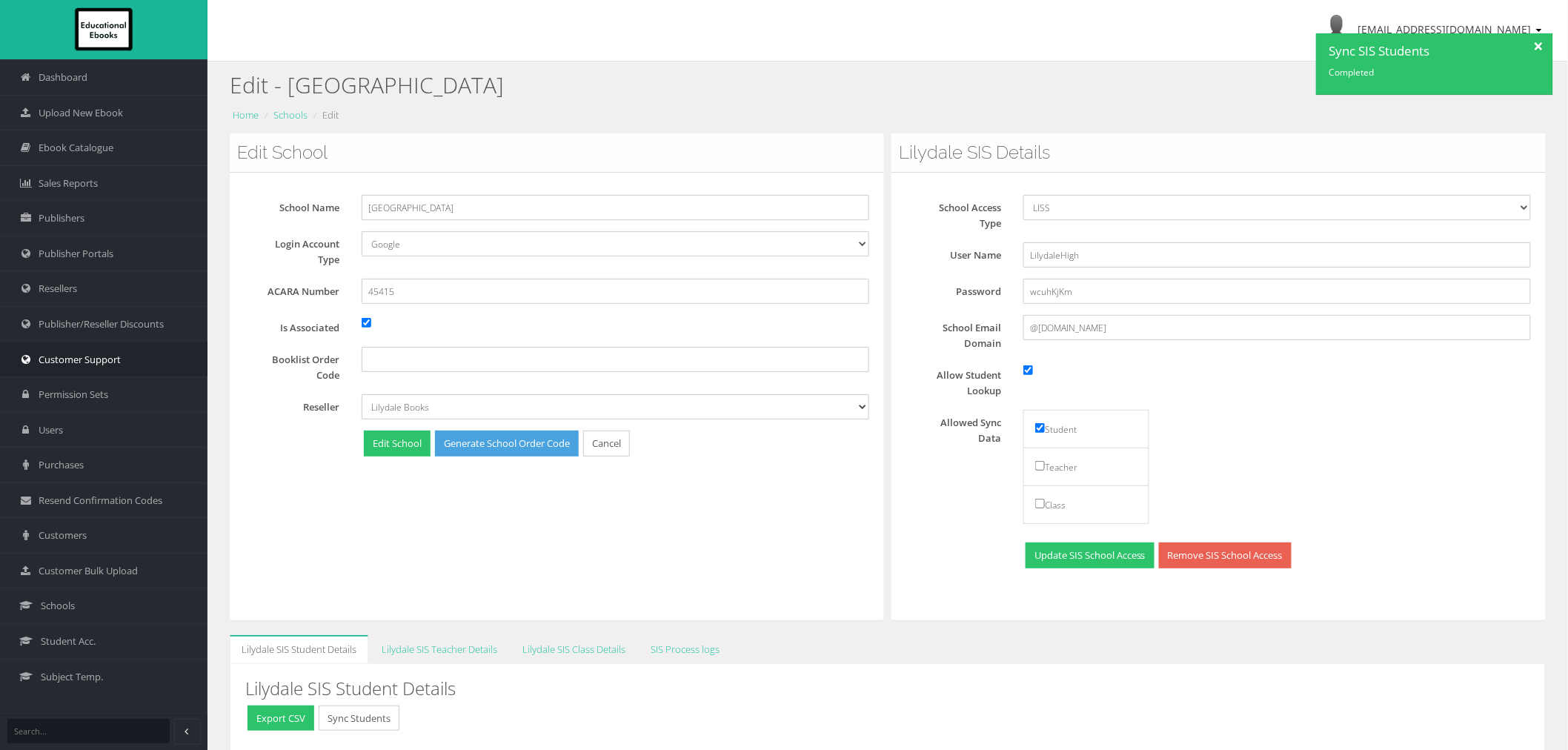
click at [104, 359] on span "Customer Support" at bounding box center [79, 359] width 82 height 14
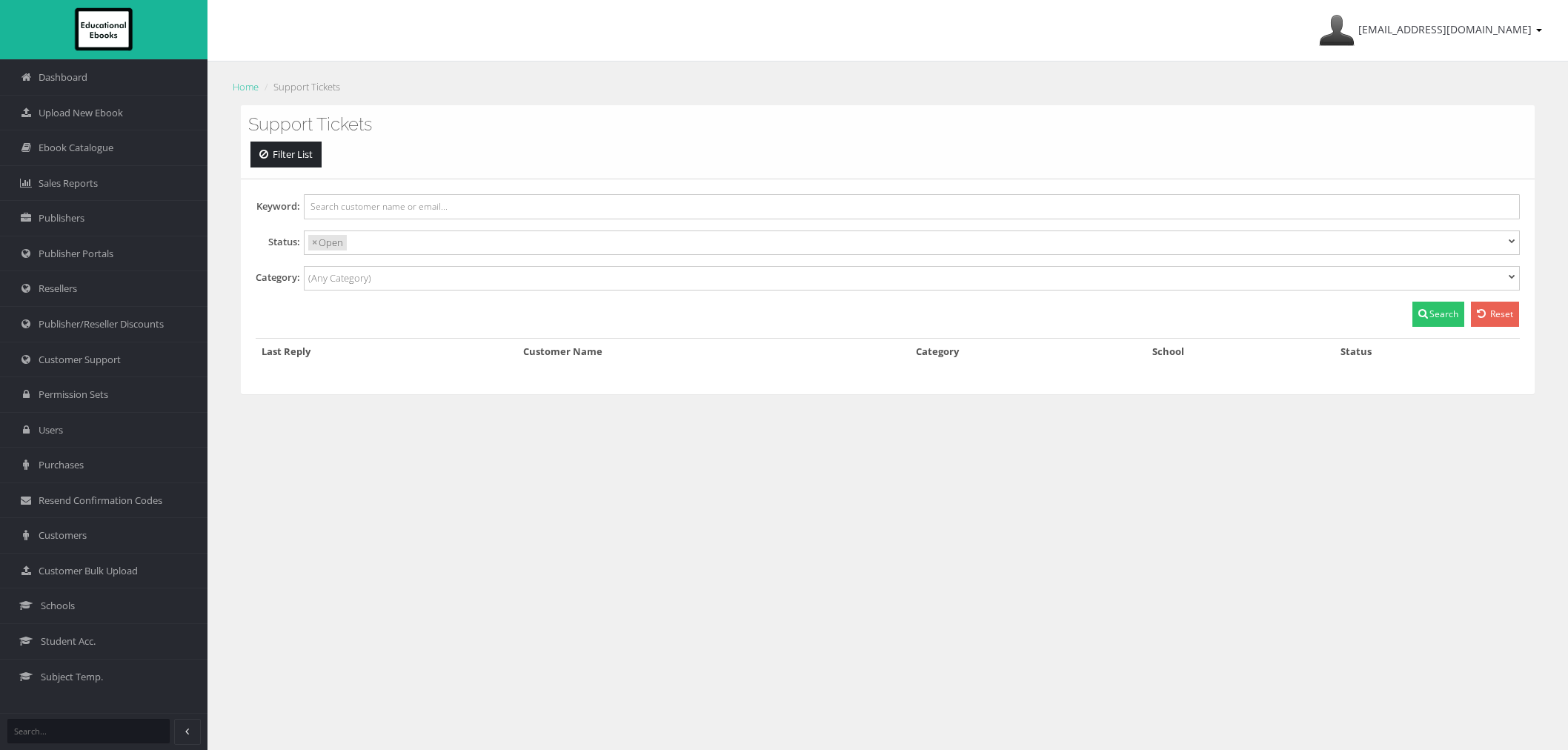
select select
click at [55, 369] on link "Customer Support" at bounding box center [103, 359] width 207 height 36
select select
click at [45, 362] on span "Customer Support" at bounding box center [79, 359] width 82 height 14
select select
